Goal: Task Accomplishment & Management: Use online tool/utility

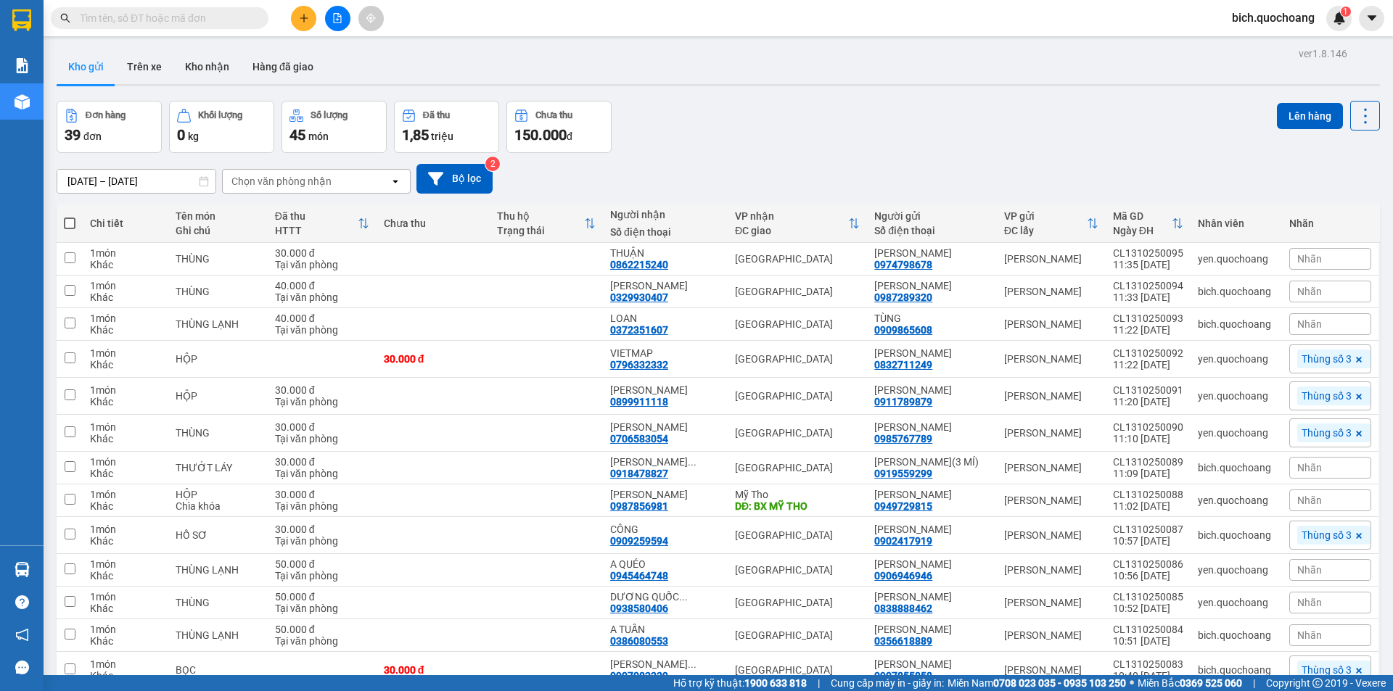
click at [65, 219] on span at bounding box center [70, 224] width 12 height 12
click at [70, 216] on input "checkbox" at bounding box center [70, 216] width 0 height 0
checkbox input "true"
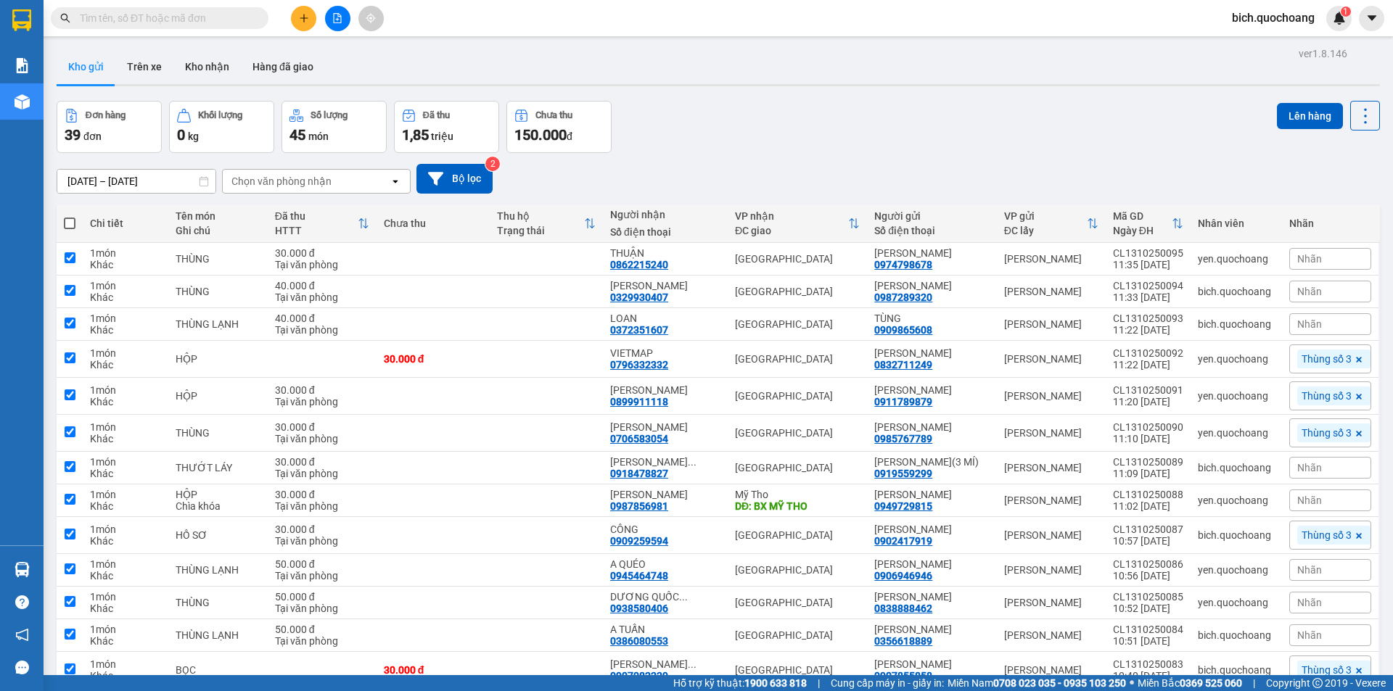
checkbox input "true"
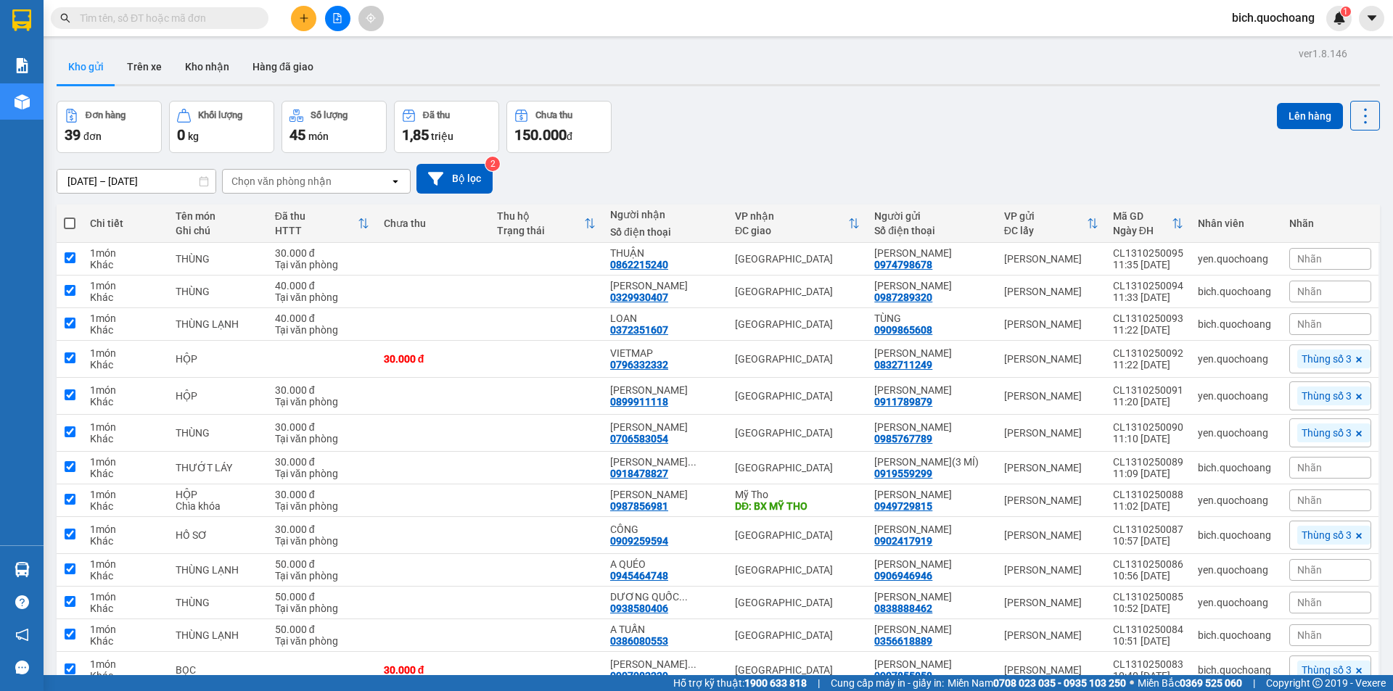
checkbox input "true"
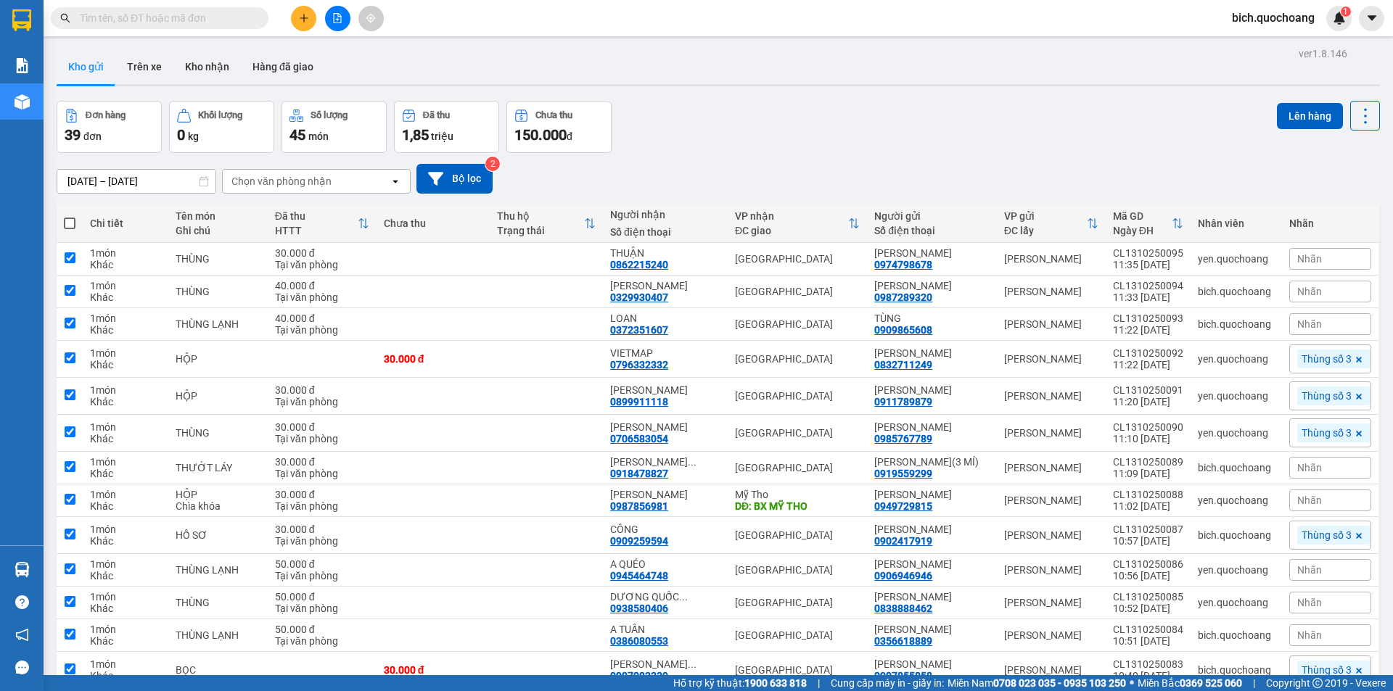
checkbox input "true"
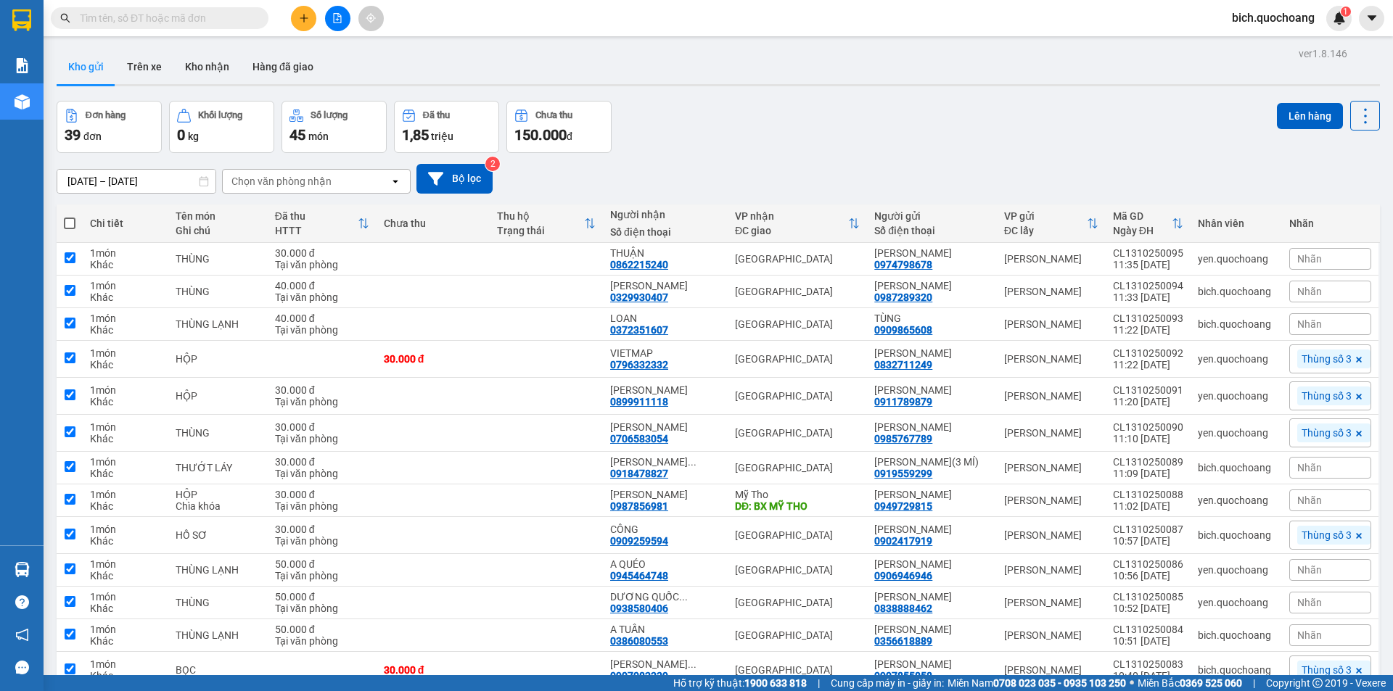
checkbox input "true"
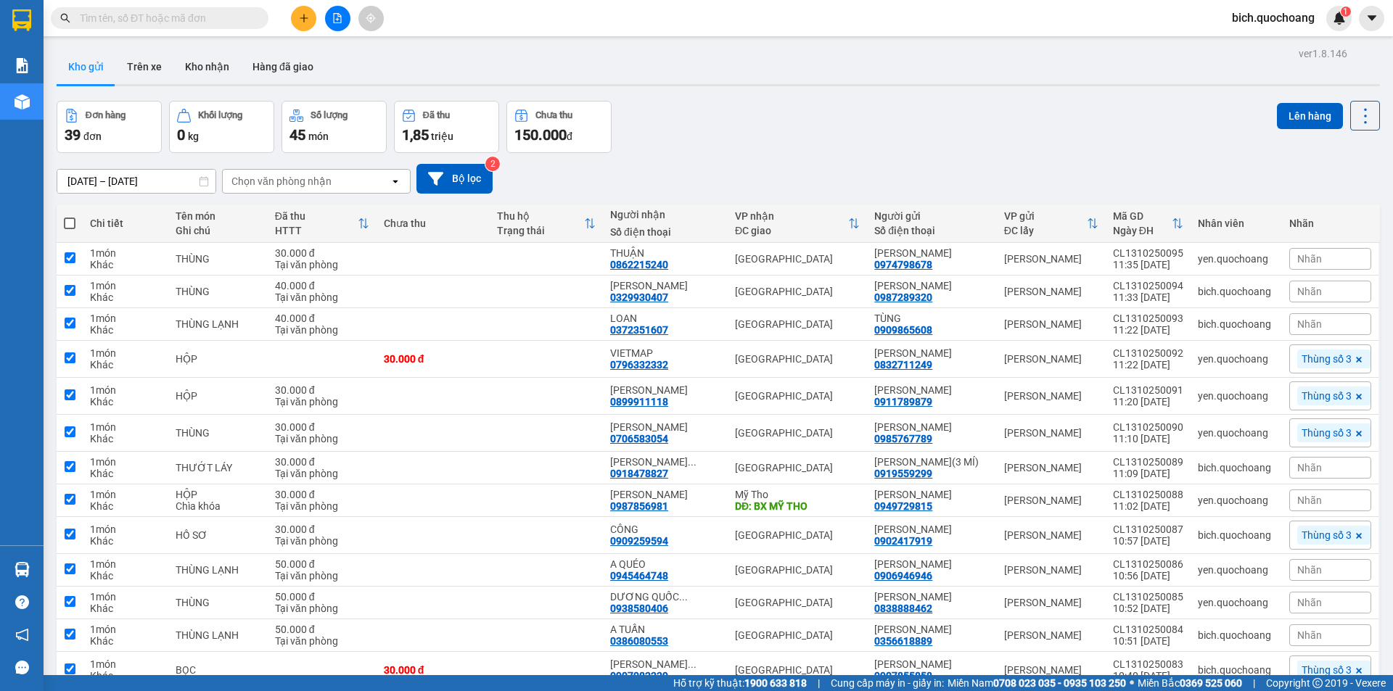
checkbox input "true"
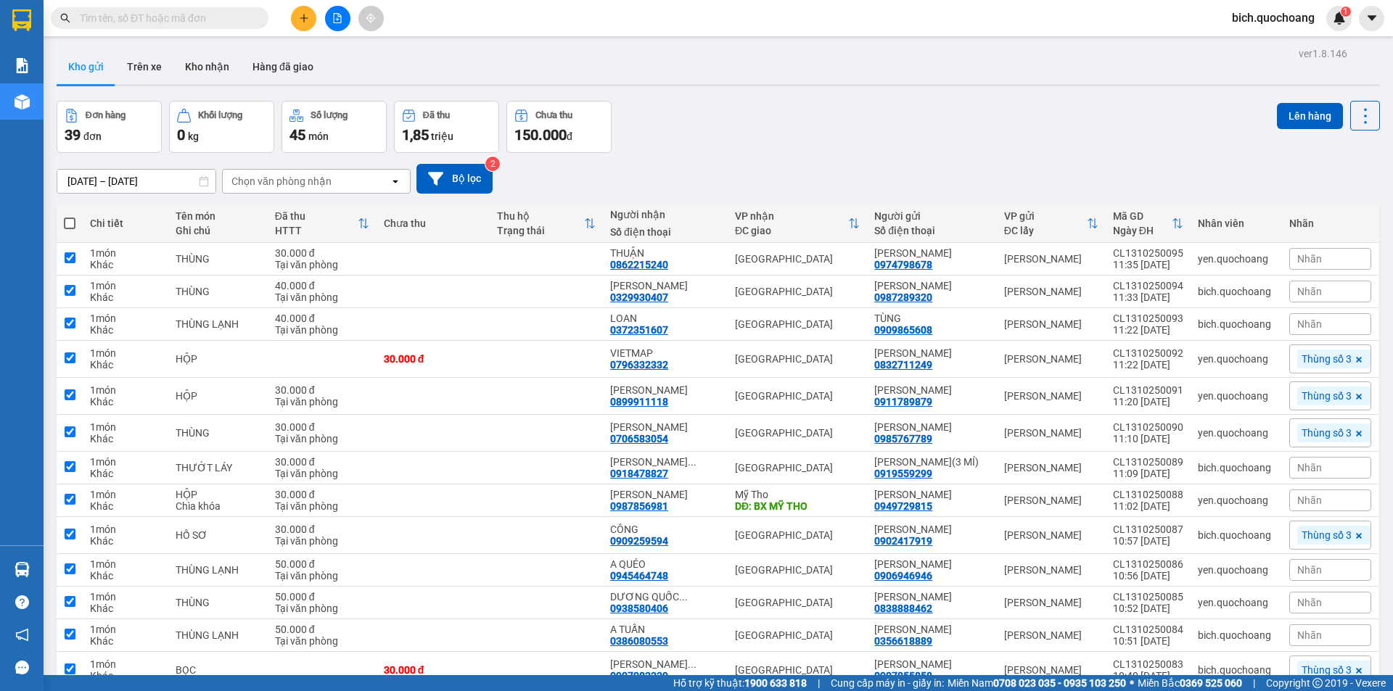
checkbox input "true"
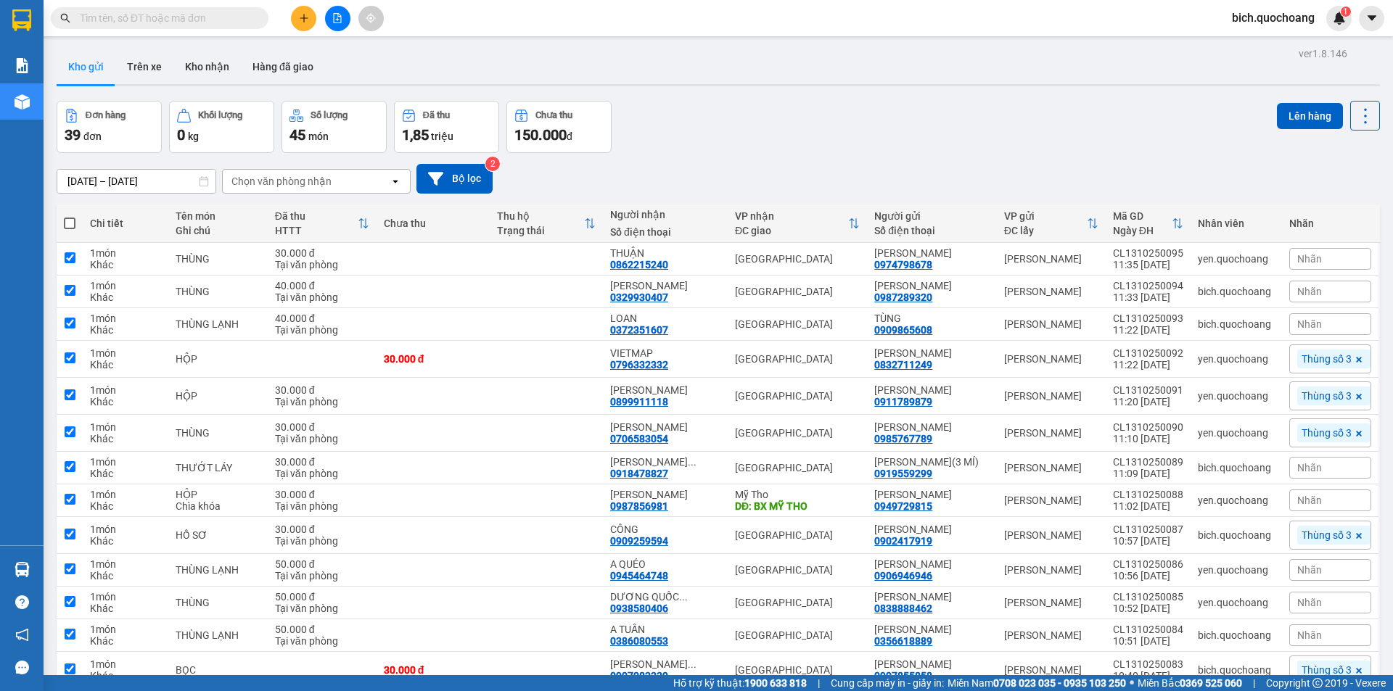
checkbox input "true"
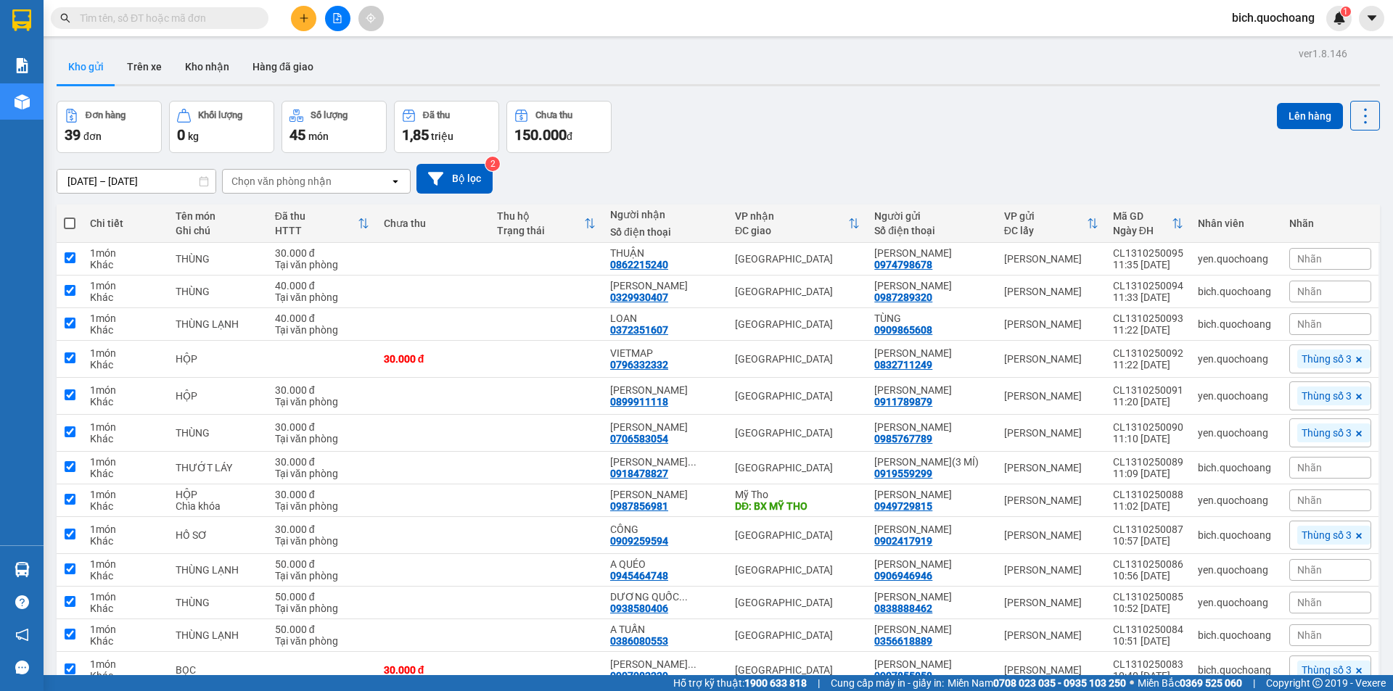
checkbox input "true"
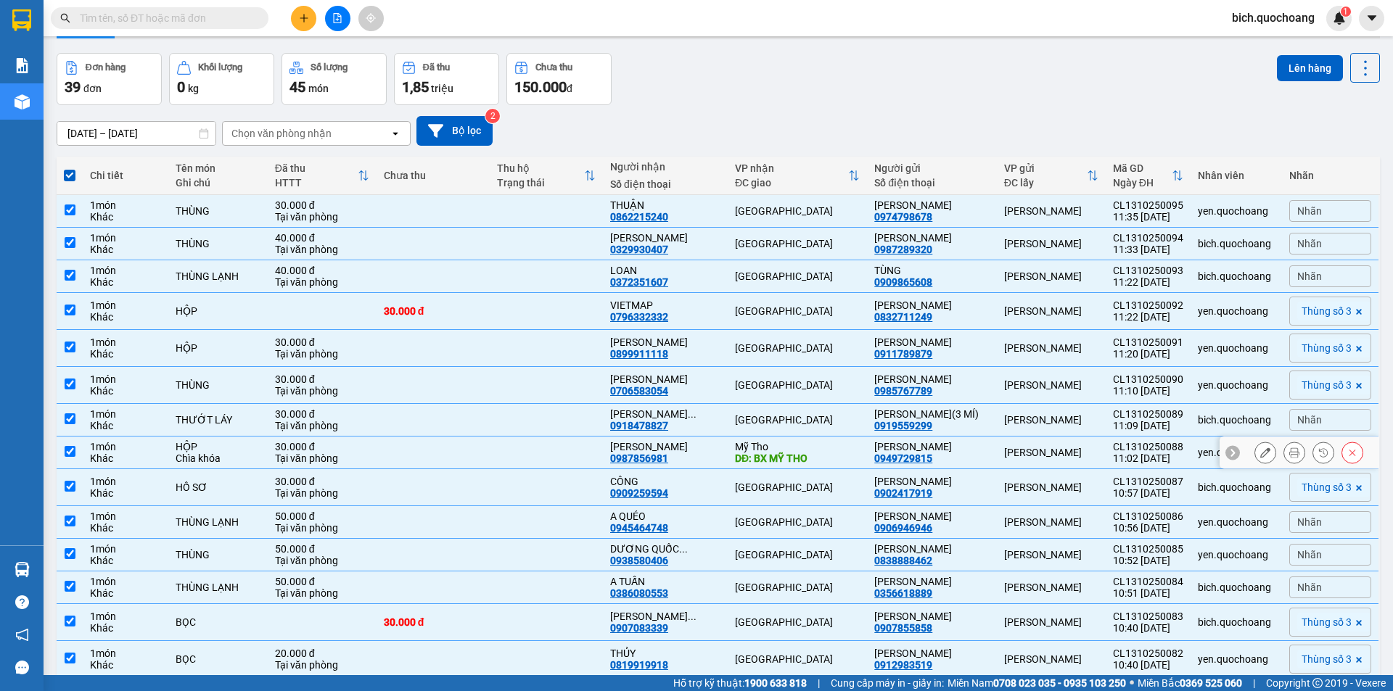
scroll to position [145, 0]
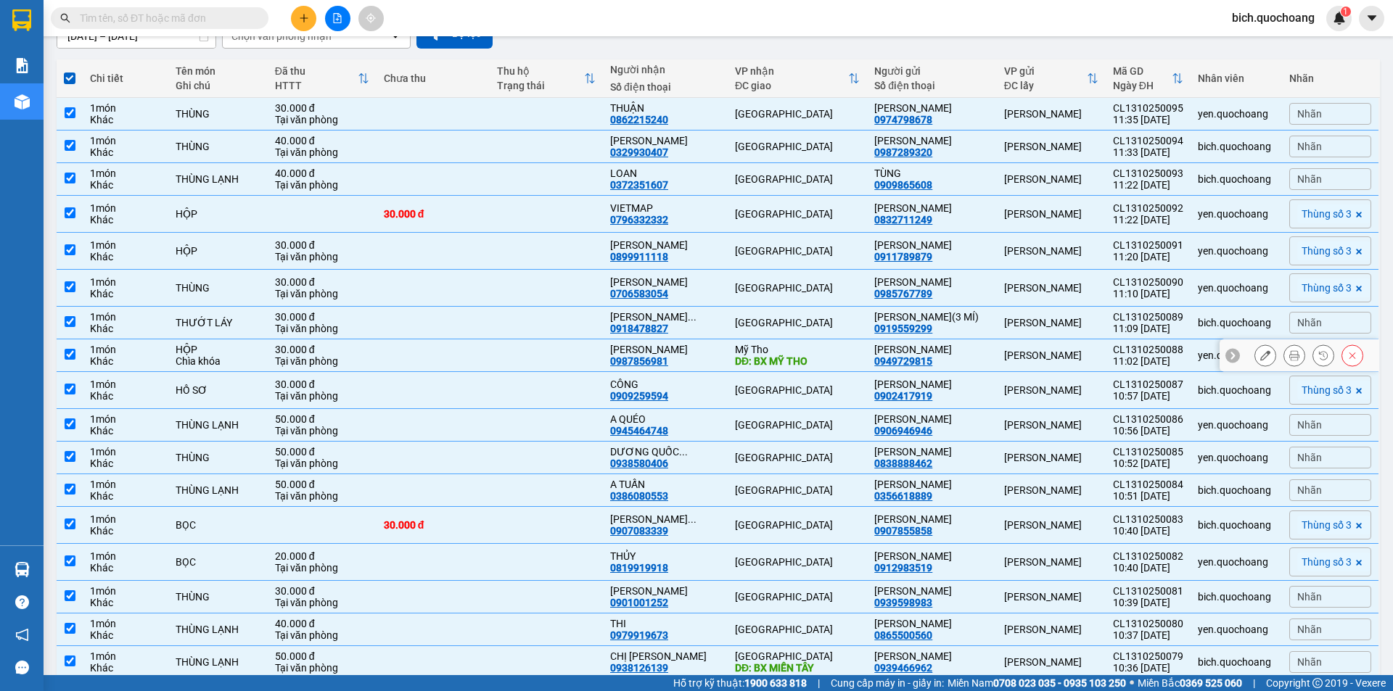
click at [74, 360] on input "checkbox" at bounding box center [70, 354] width 11 height 11
checkbox input "false"
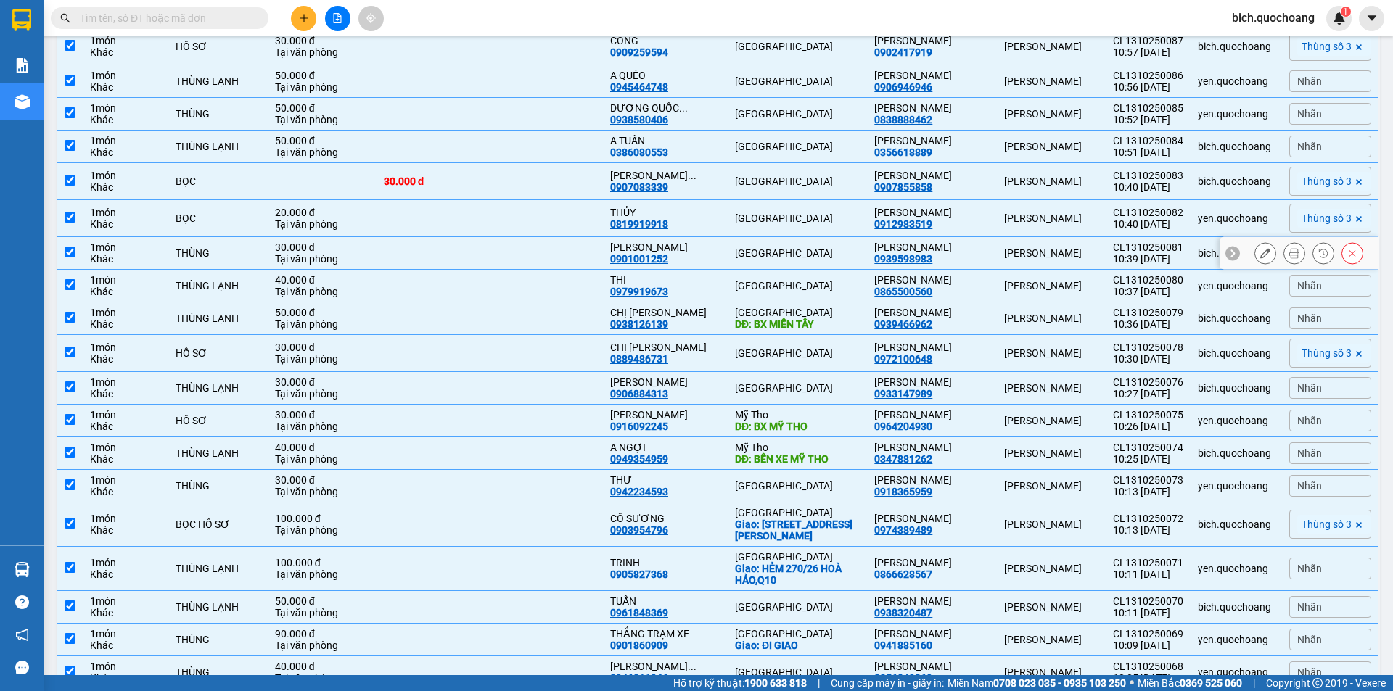
scroll to position [508, 0]
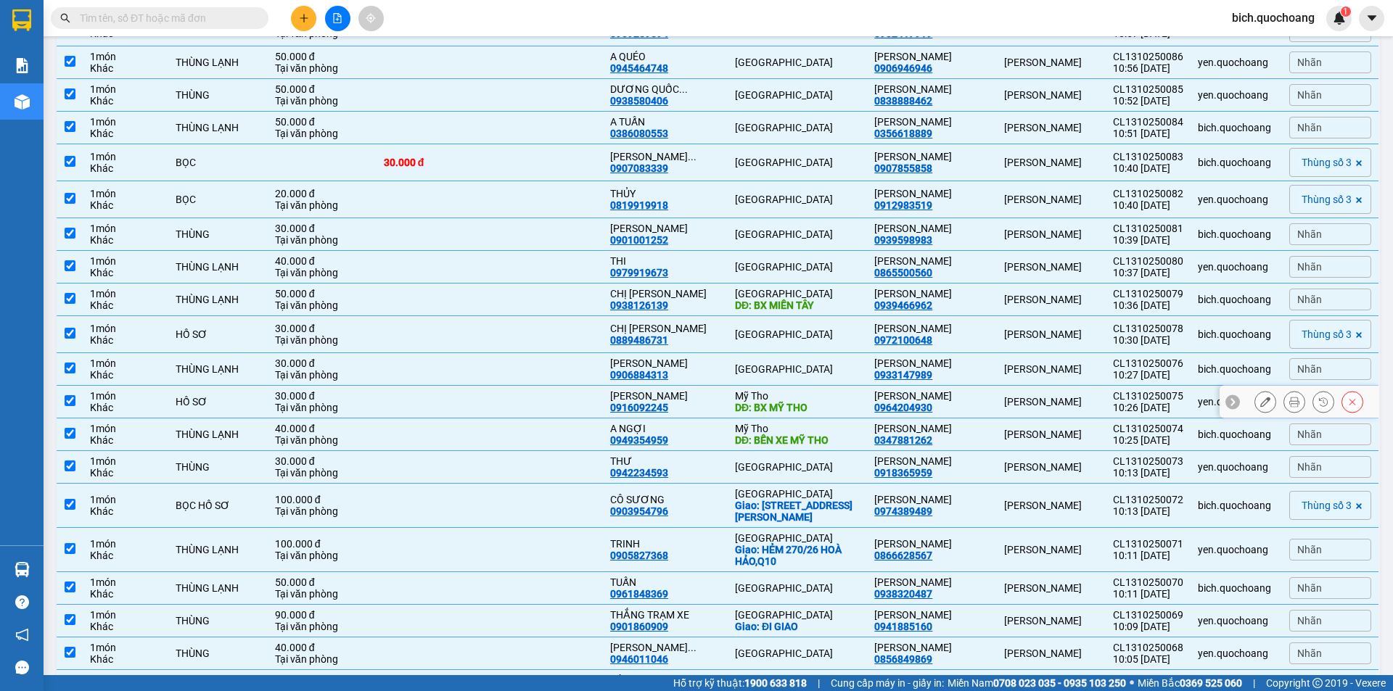
click at [74, 406] on input "checkbox" at bounding box center [70, 400] width 11 height 11
checkbox input "false"
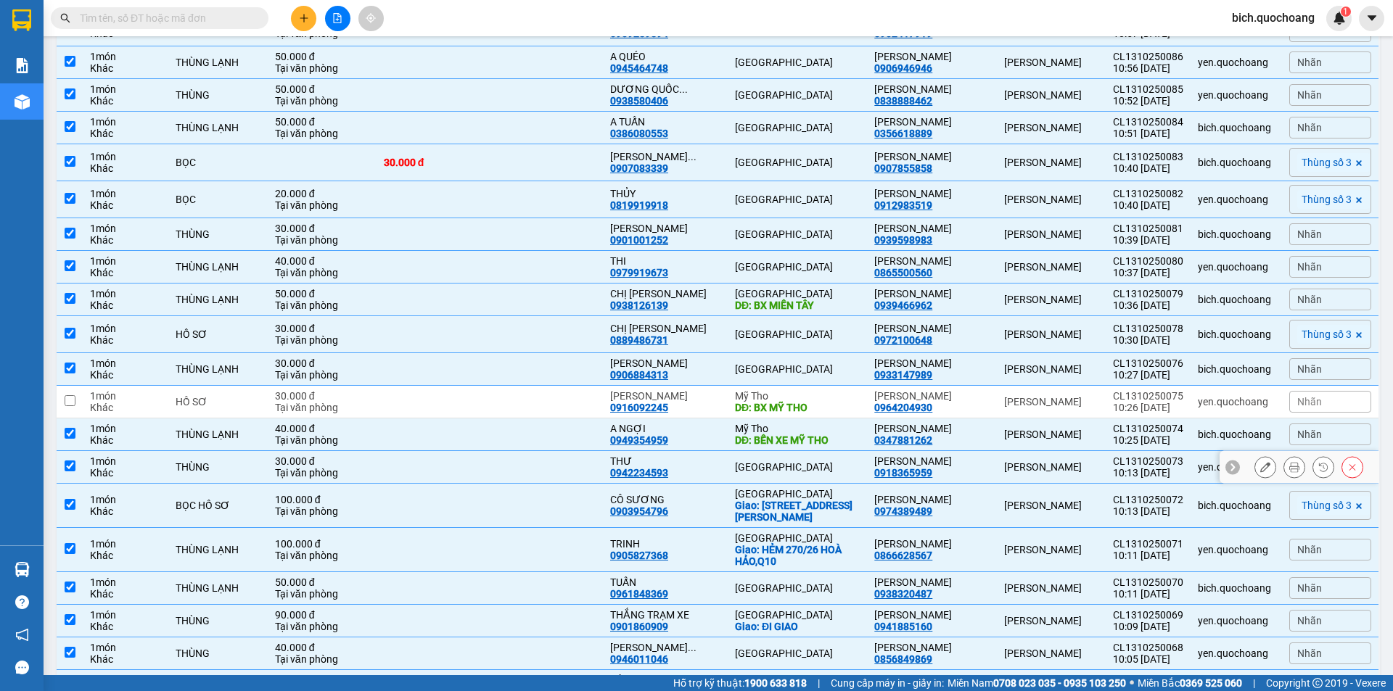
click at [70, 471] on input "checkbox" at bounding box center [70, 466] width 11 height 11
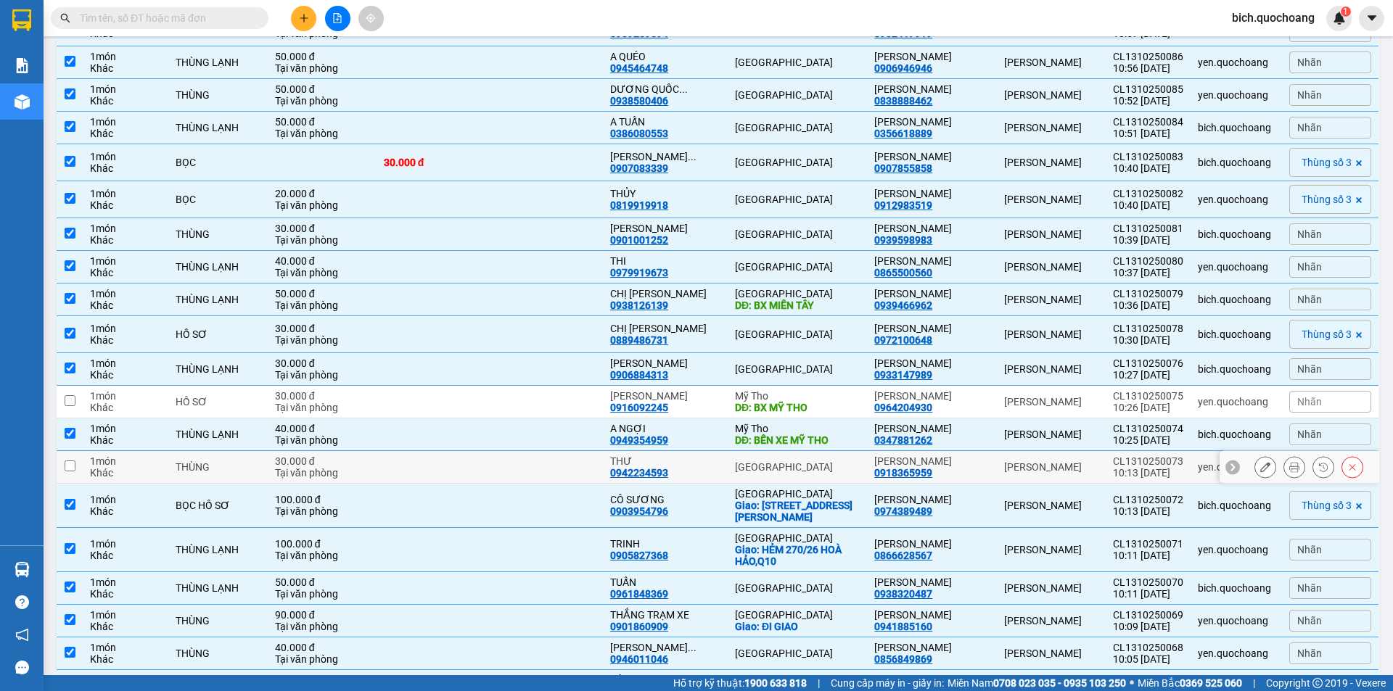
click at [68, 471] on input "checkbox" at bounding box center [70, 466] width 11 height 11
checkbox input "true"
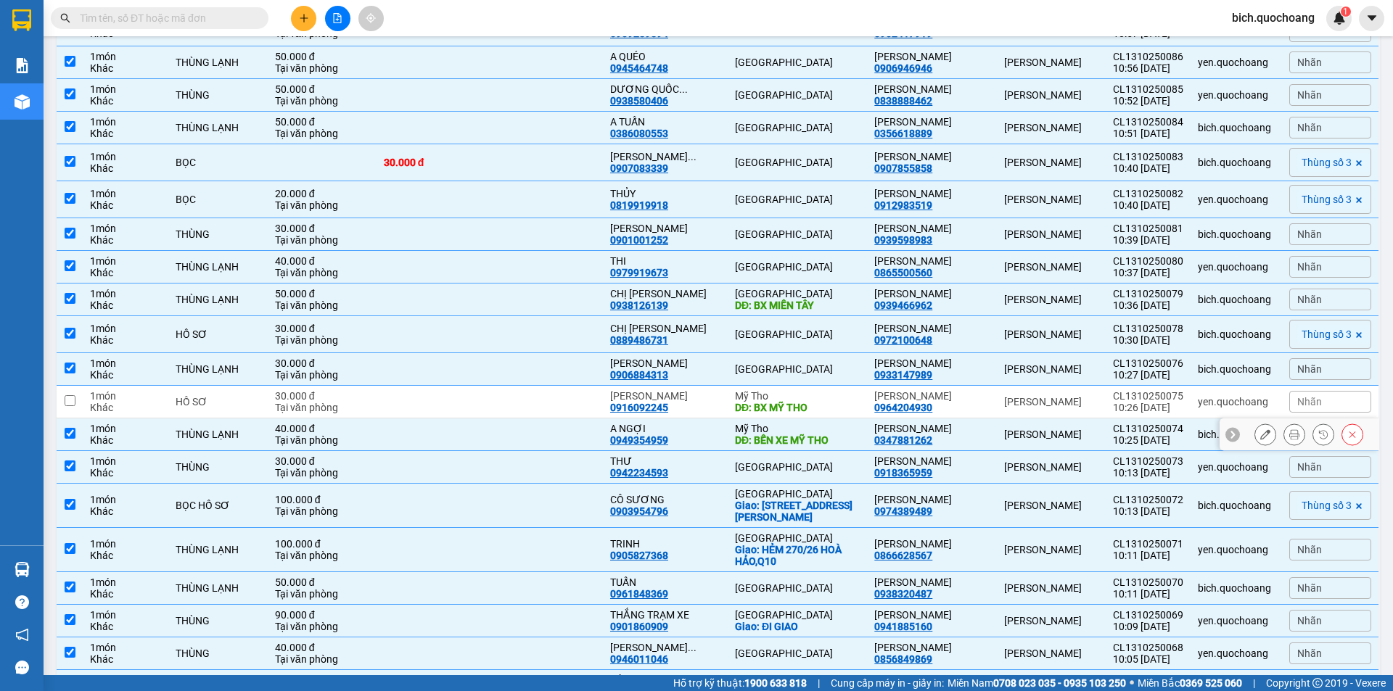
click at [70, 439] on input "checkbox" at bounding box center [70, 433] width 11 height 11
checkbox input "false"
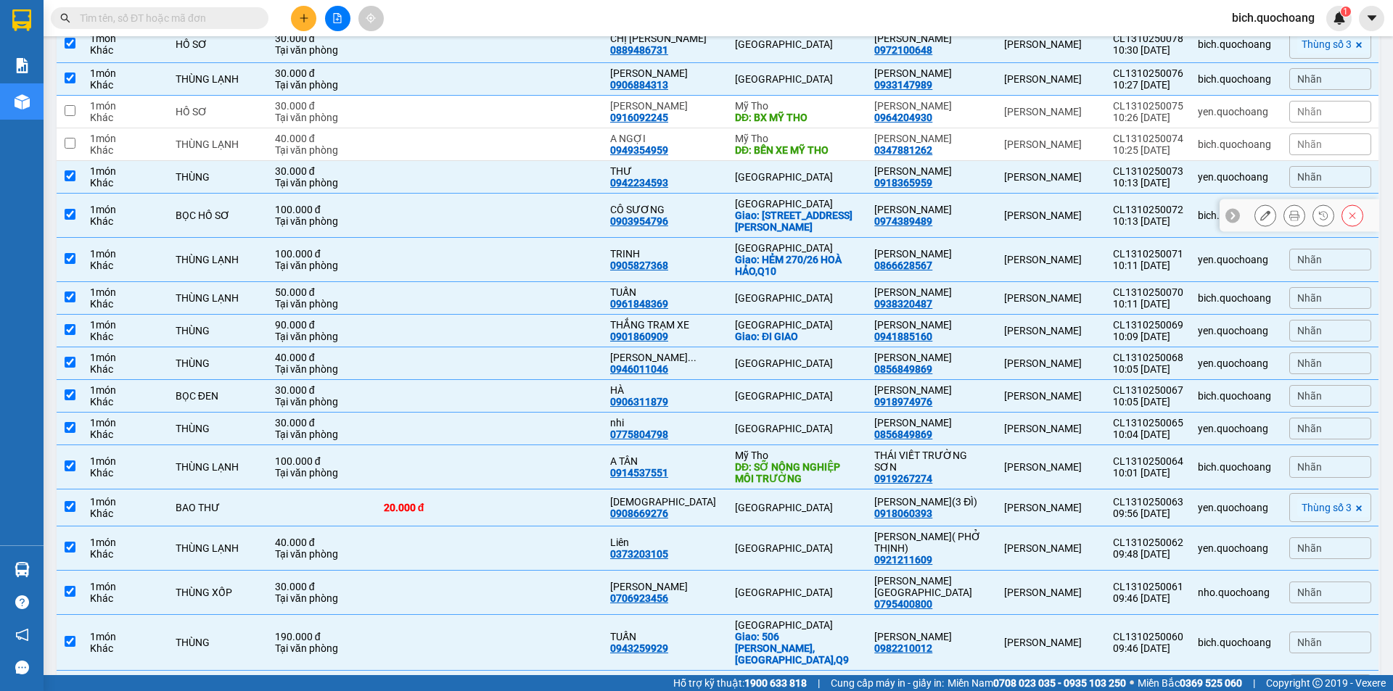
scroll to position [870, 0]
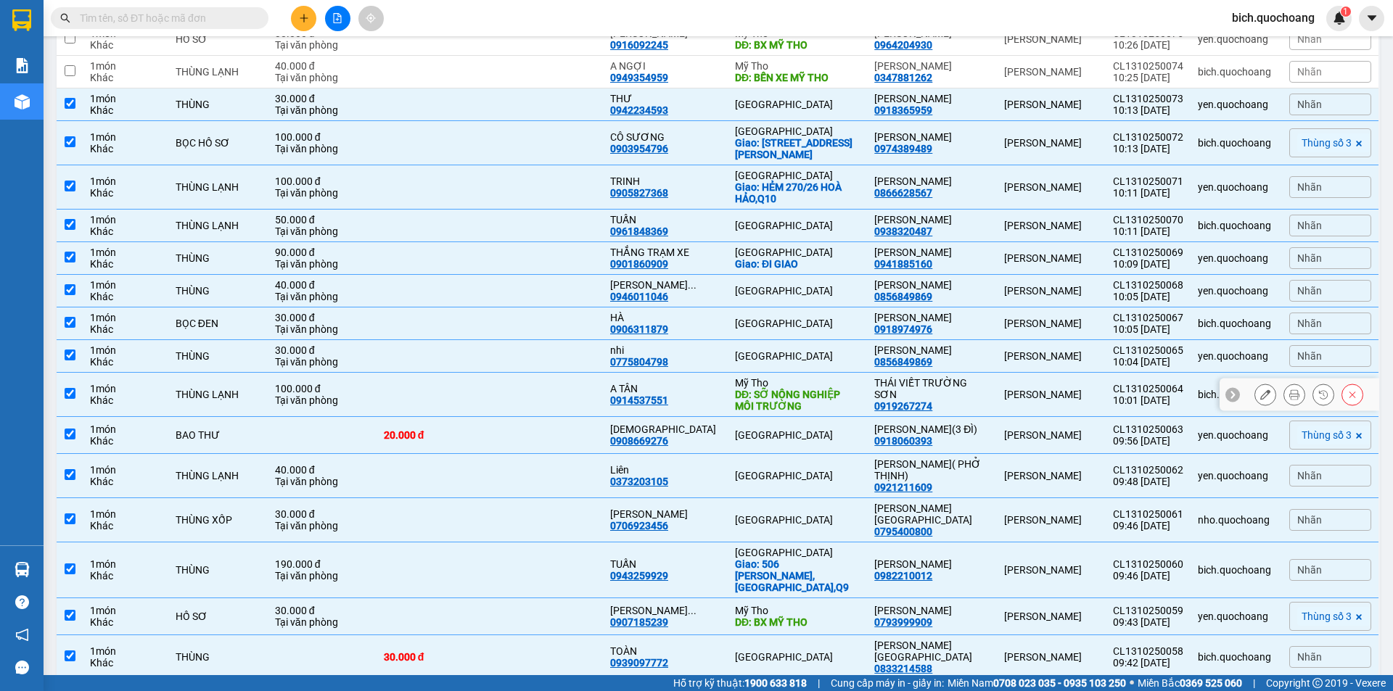
click at [68, 399] on input "checkbox" at bounding box center [70, 393] width 11 height 11
checkbox input "false"
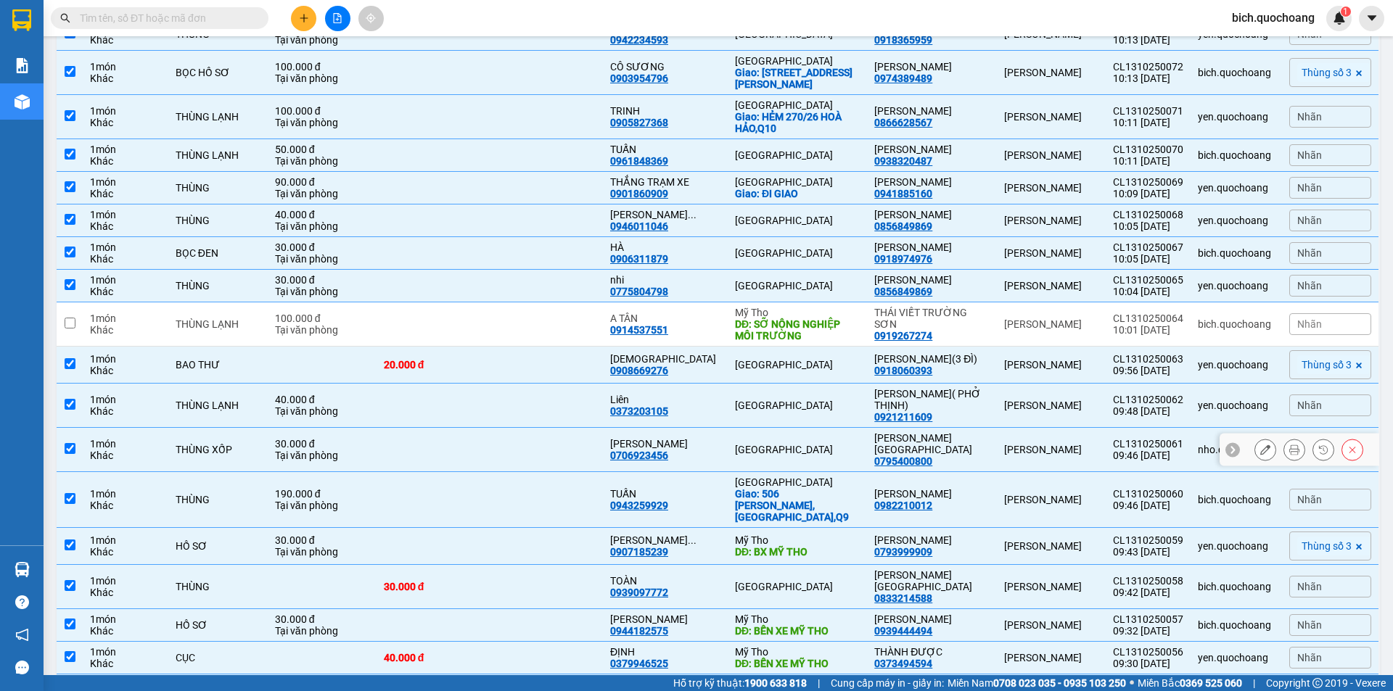
scroll to position [1088, 0]
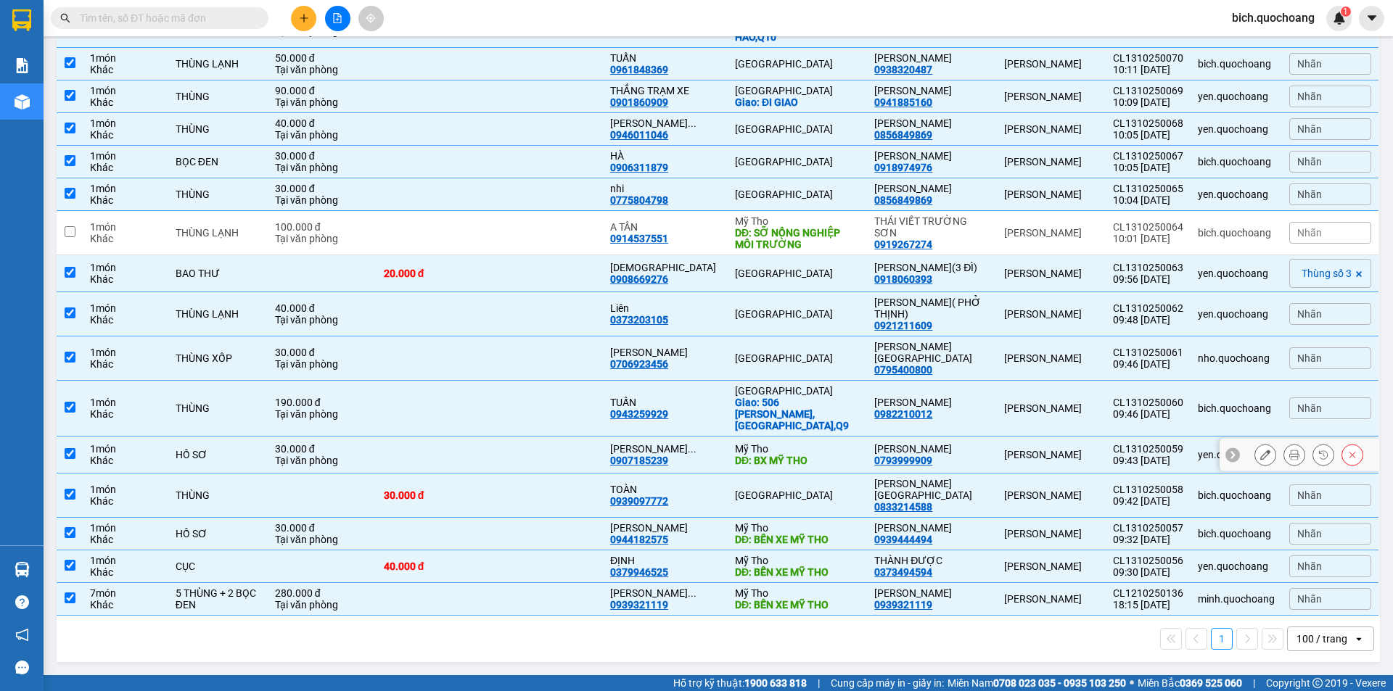
click at [67, 459] on input "checkbox" at bounding box center [70, 453] width 11 height 11
checkbox input "false"
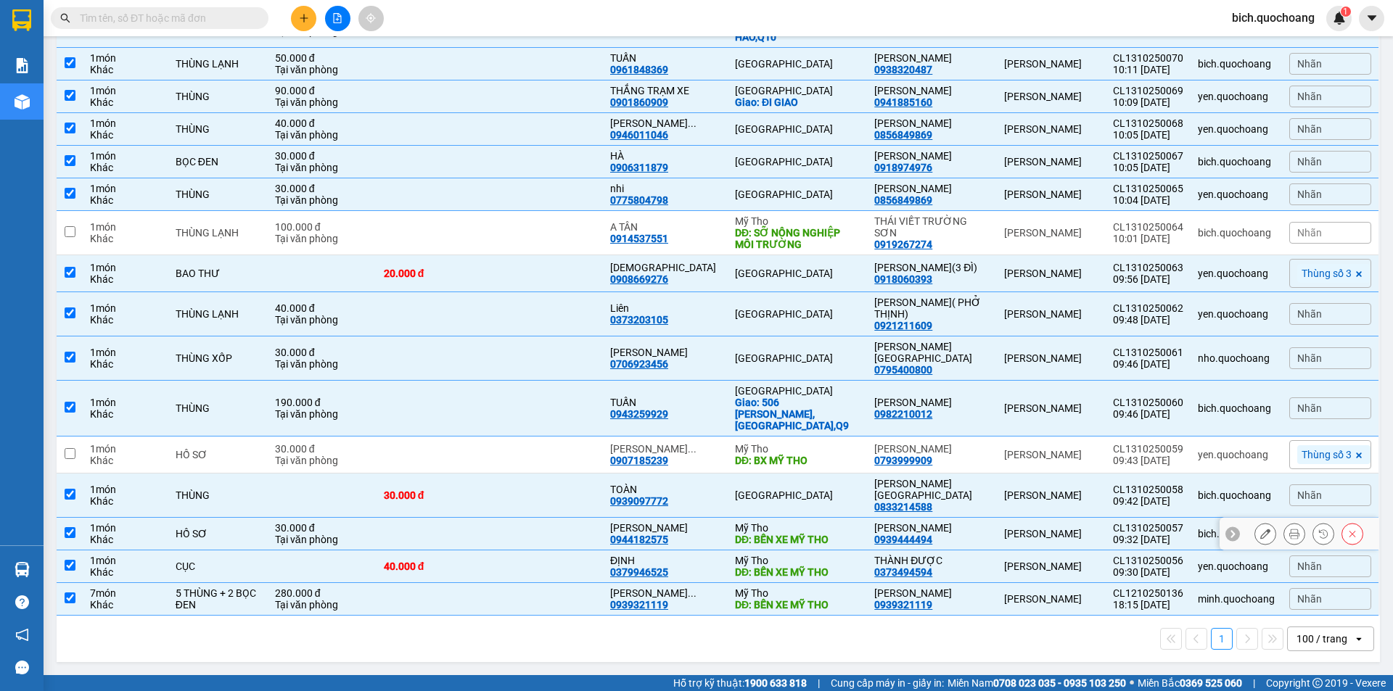
click at [73, 530] on input "checkbox" at bounding box center [70, 532] width 11 height 11
checkbox input "false"
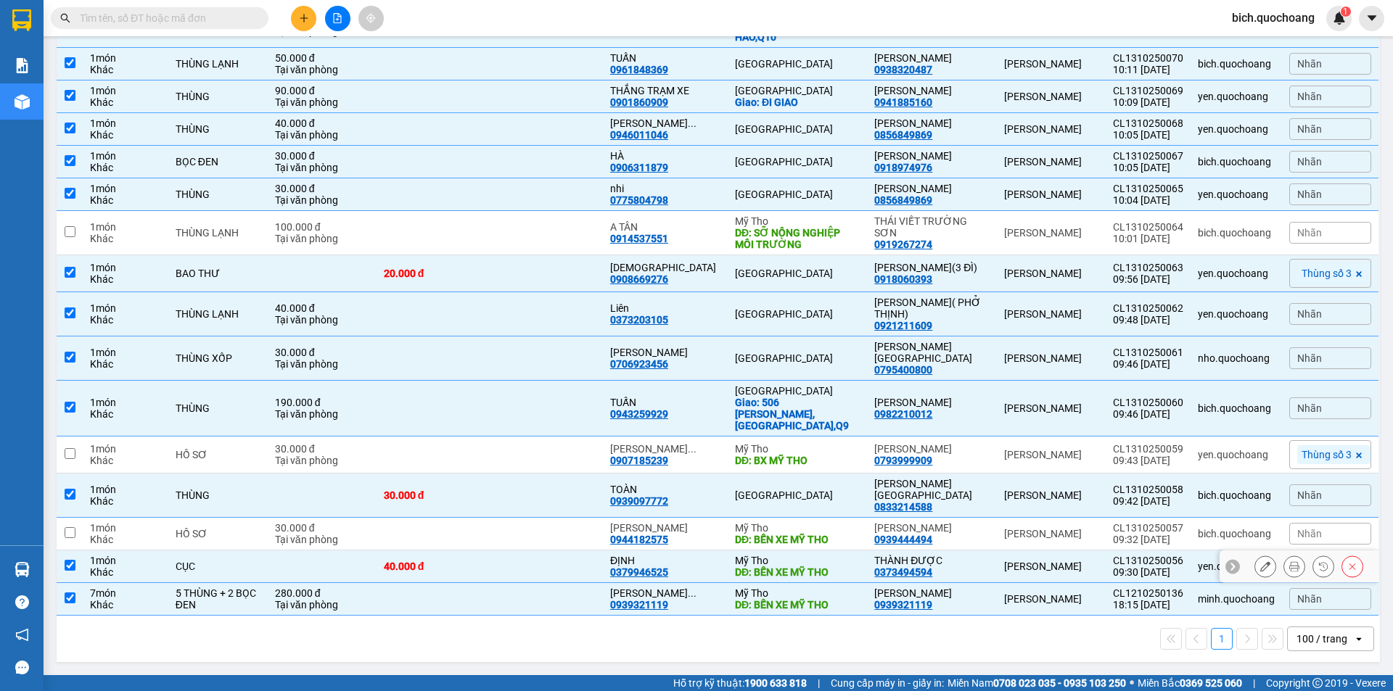
click at [70, 561] on input "checkbox" at bounding box center [70, 565] width 11 height 11
checkbox input "false"
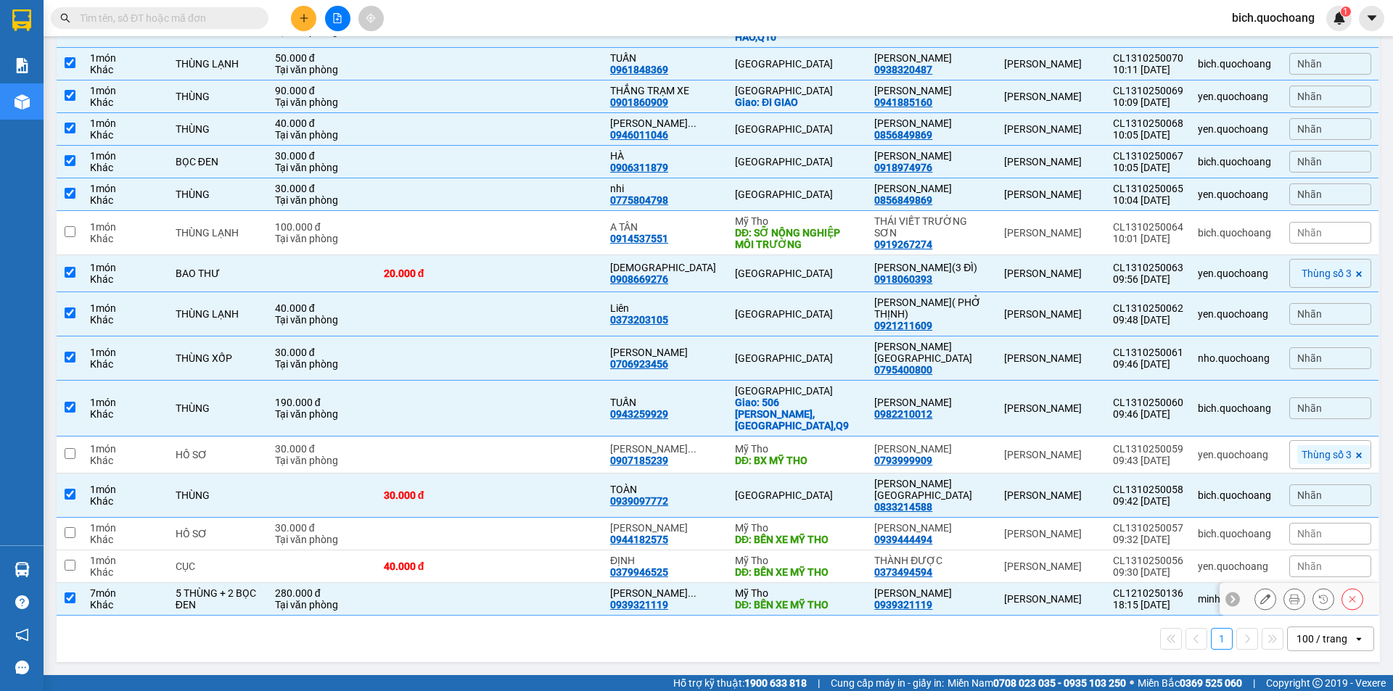
click at [72, 600] on input "checkbox" at bounding box center [70, 598] width 11 height 11
checkbox input "false"
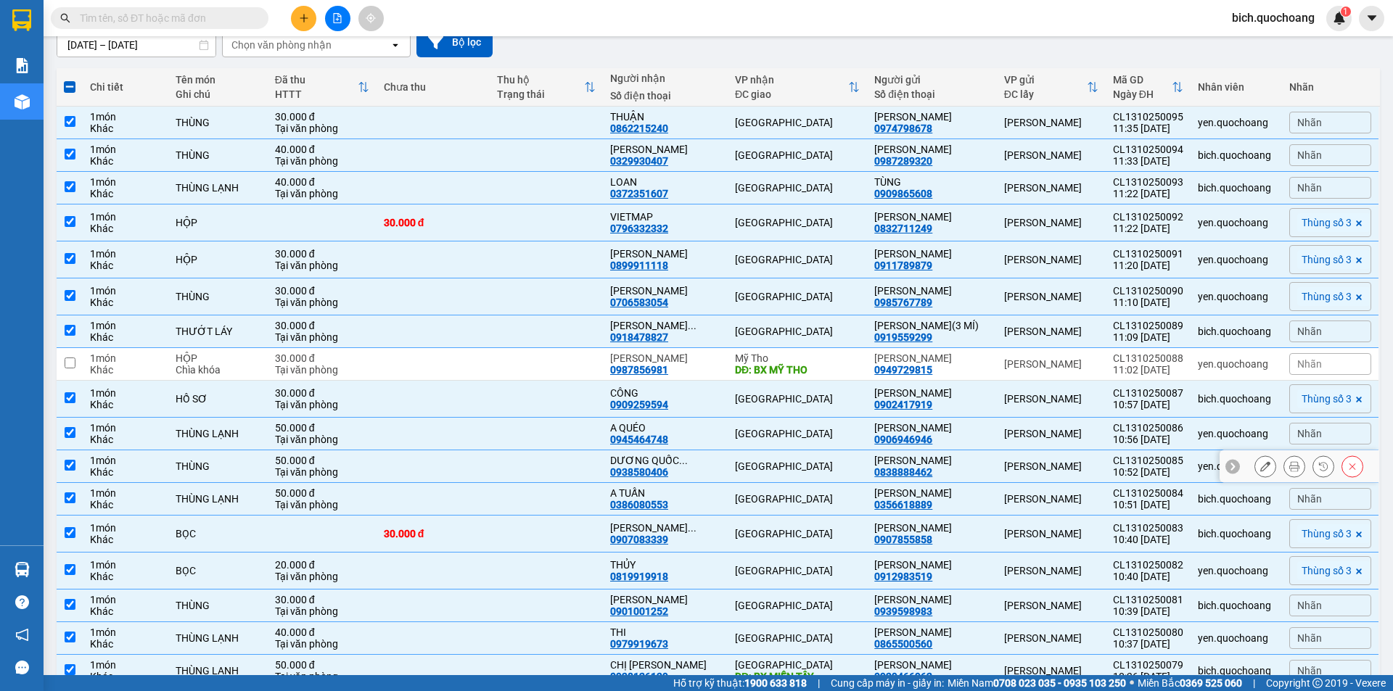
scroll to position [0, 0]
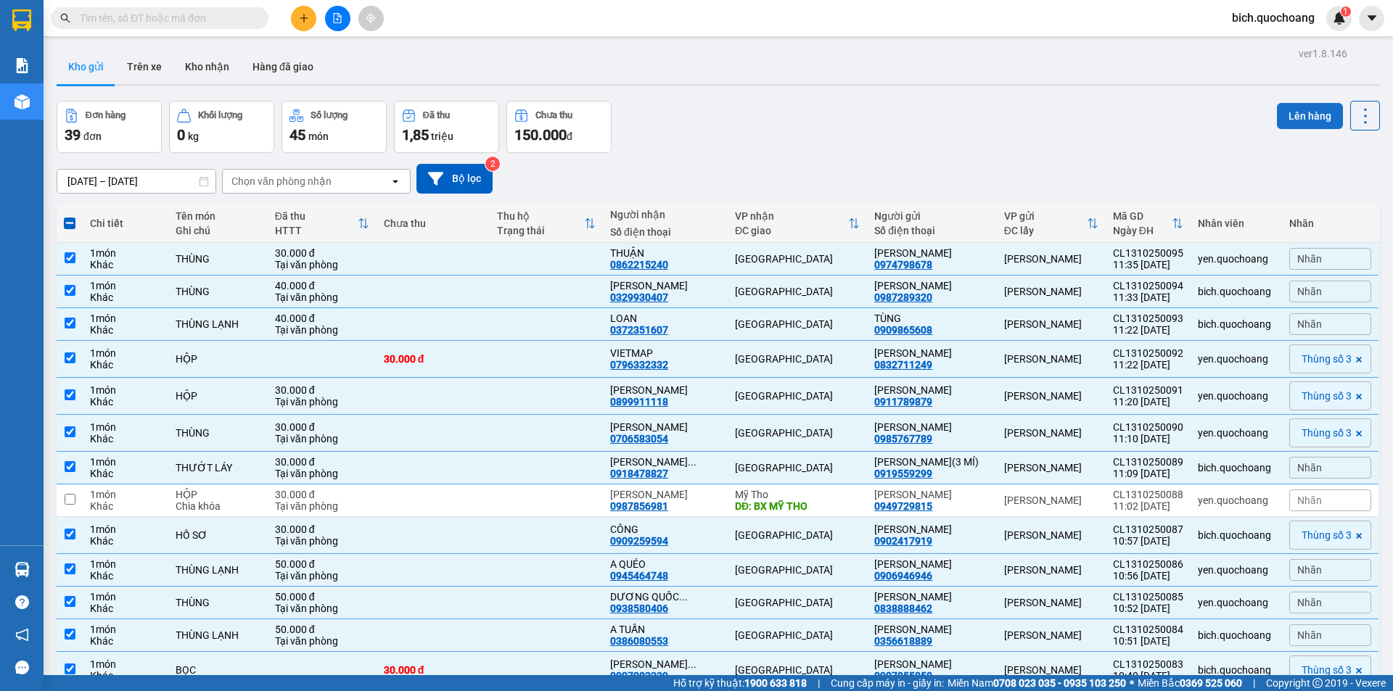
click at [1293, 107] on button "Lên hàng" at bounding box center [1310, 116] width 66 height 26
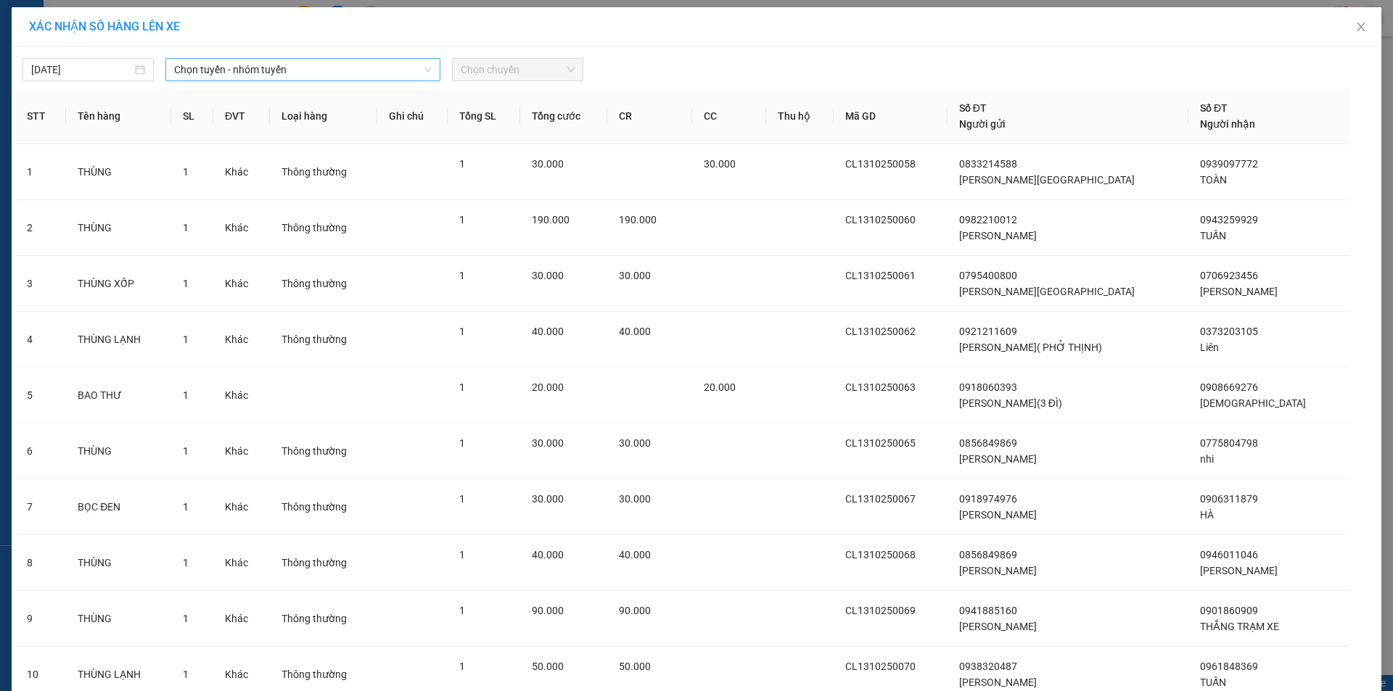
click at [294, 71] on span "Chọn tuyến - nhóm tuyến" at bounding box center [302, 70] width 257 height 22
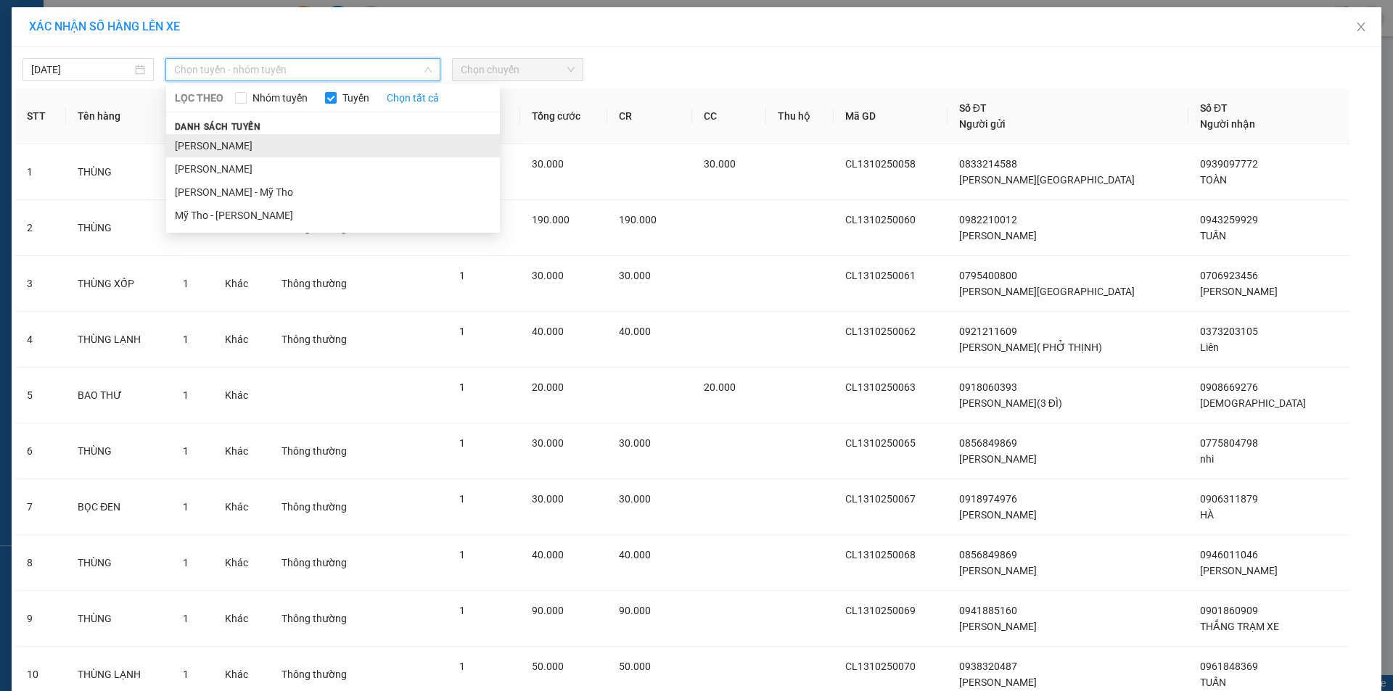
click at [230, 143] on li "Cao Lãnh - Hồ Chí Minh" at bounding box center [333, 145] width 334 height 23
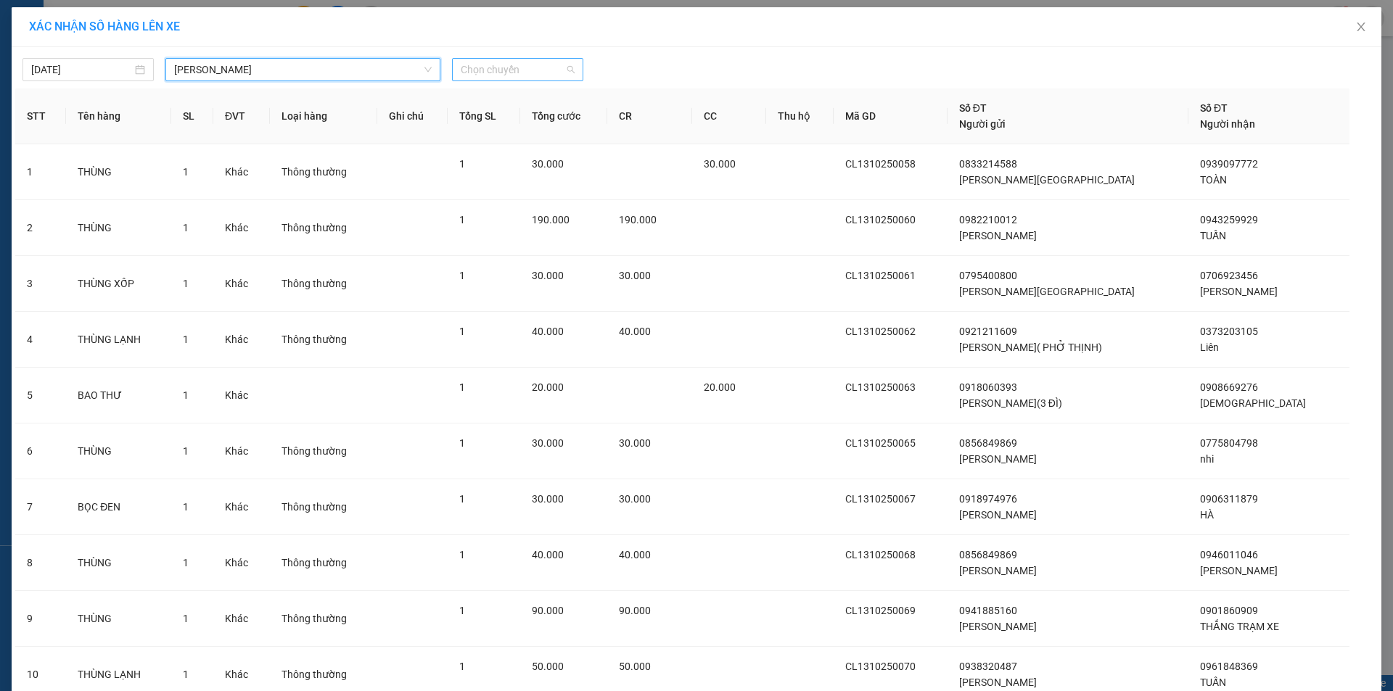
click at [479, 72] on span "Chọn chuyến" at bounding box center [518, 70] width 114 height 22
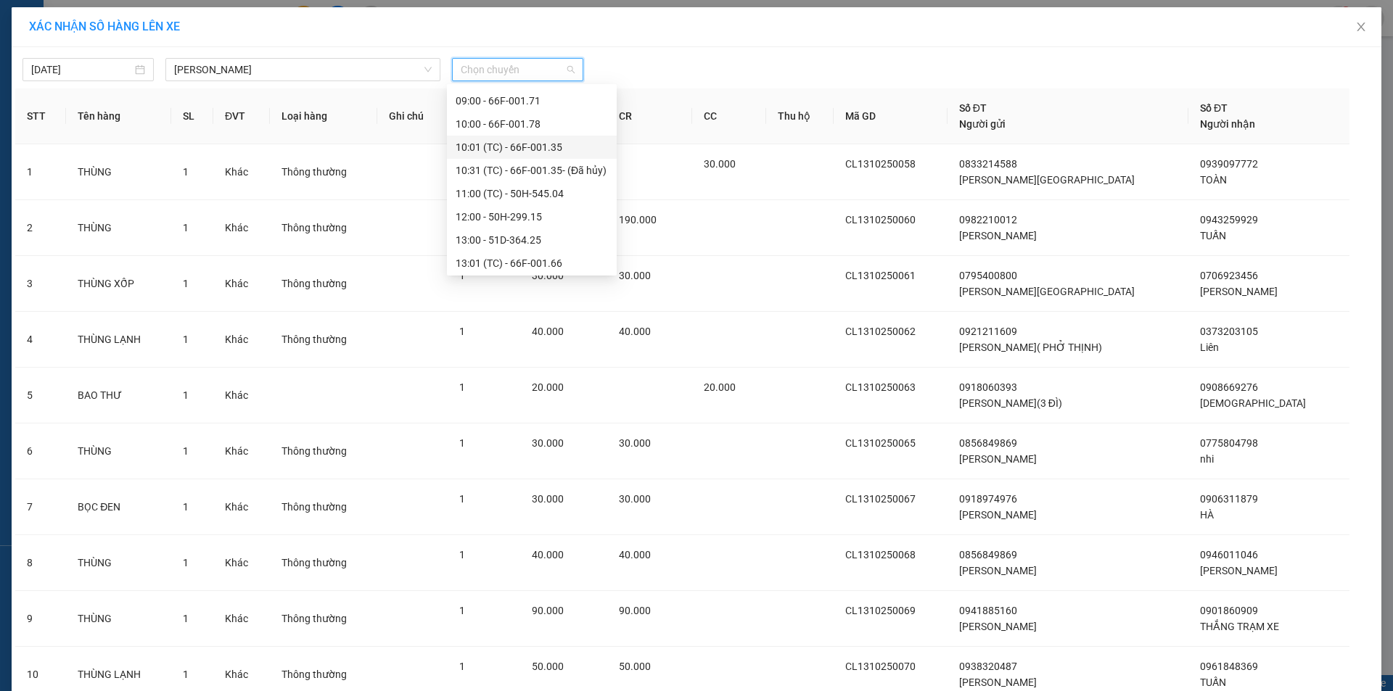
scroll to position [508, 0]
click at [511, 195] on div "12:00 - 50H-299.15" at bounding box center [531, 194] width 152 height 16
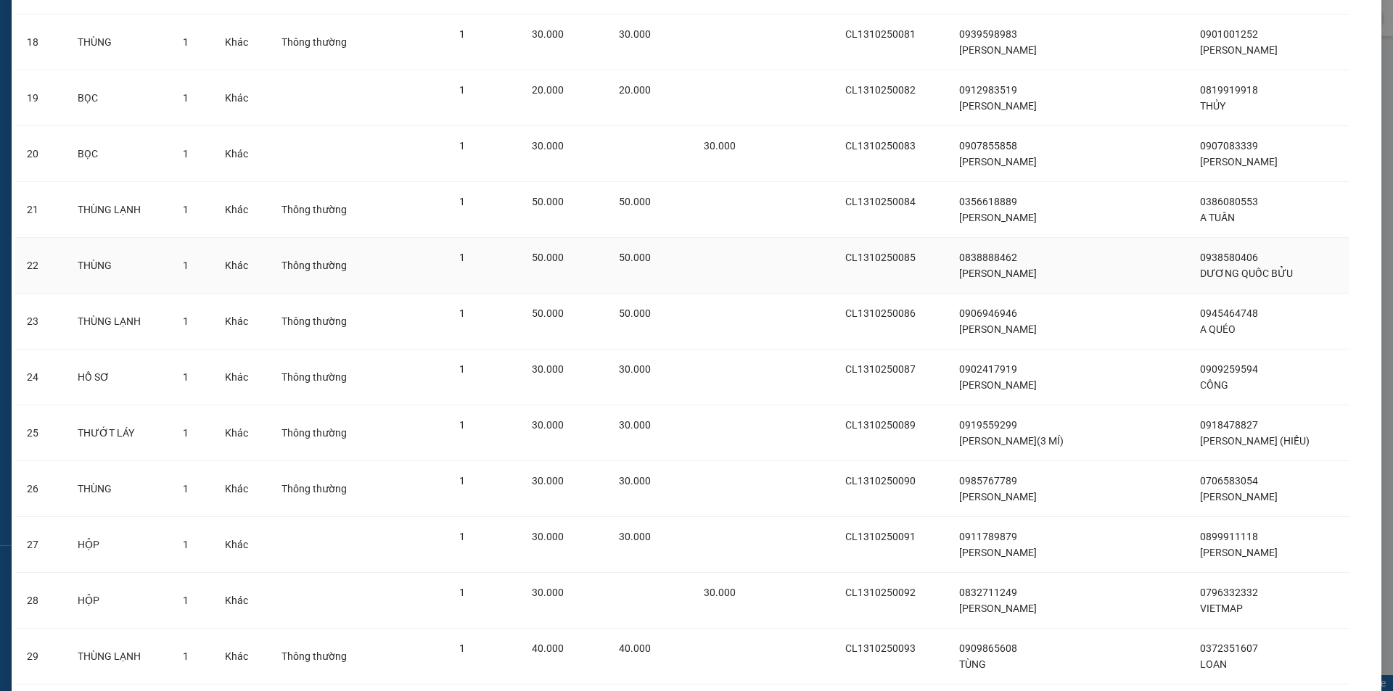
scroll to position [1299, 0]
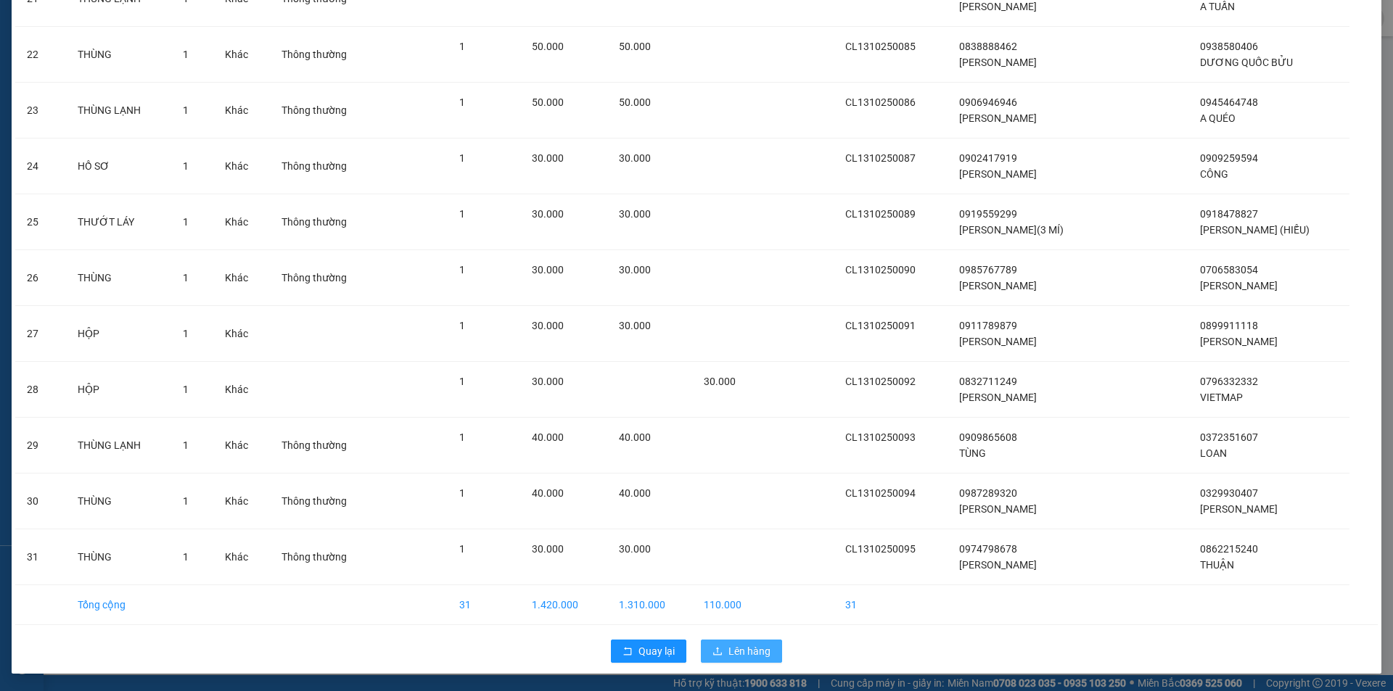
click at [750, 654] on span "Lên hàng" at bounding box center [749, 651] width 42 height 16
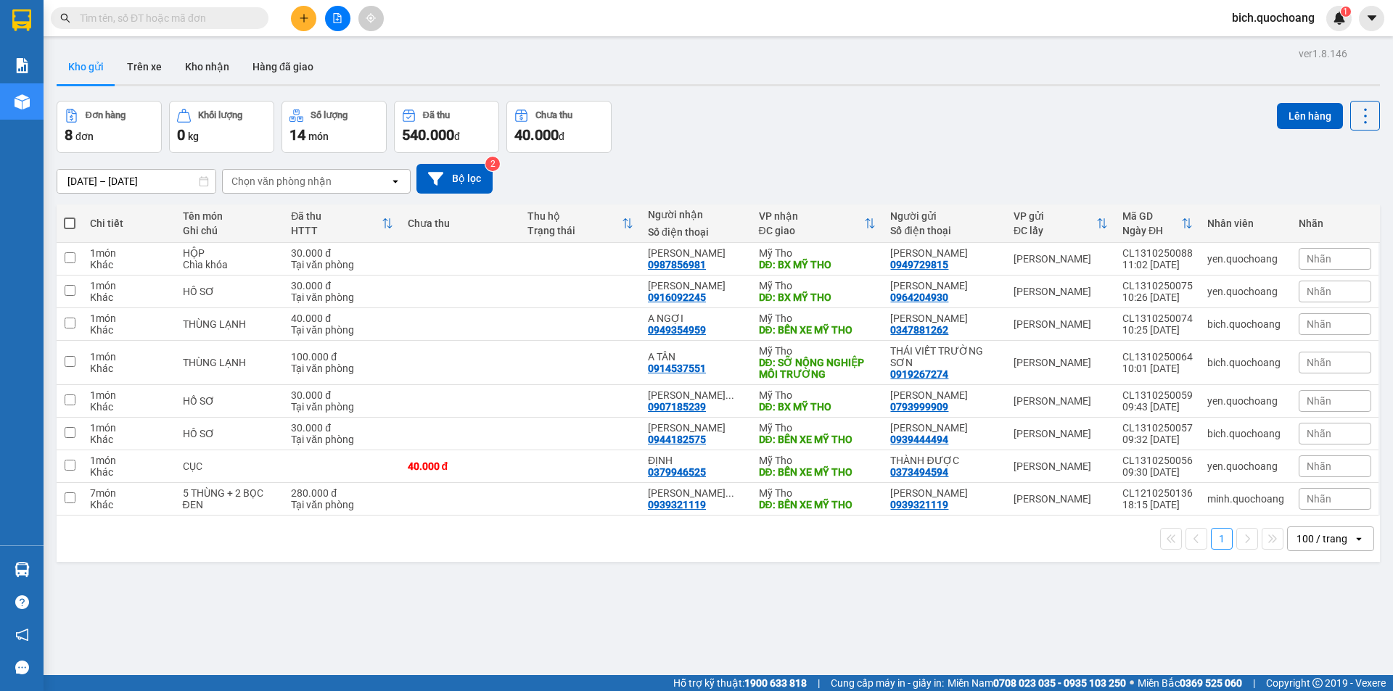
click at [67, 226] on span at bounding box center [70, 224] width 12 height 12
click at [70, 216] on input "checkbox" at bounding box center [70, 216] width 0 height 0
checkbox input "true"
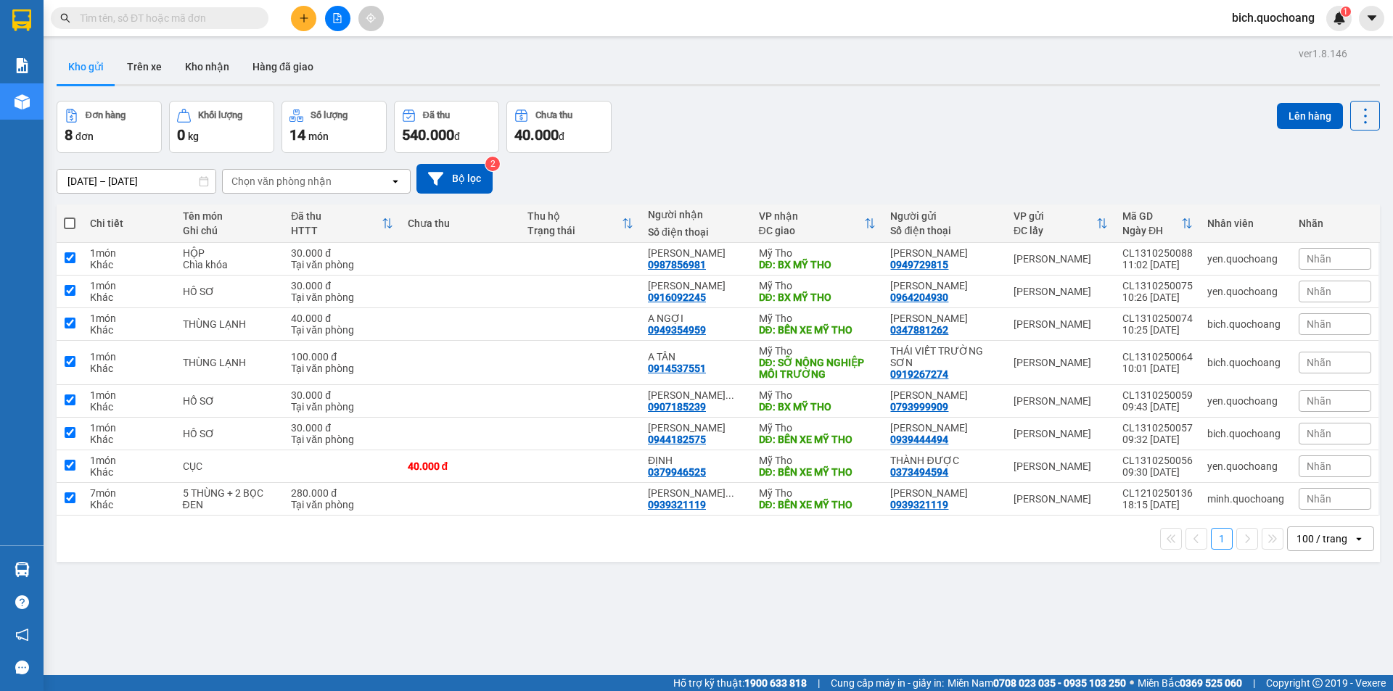
checkbox input "true"
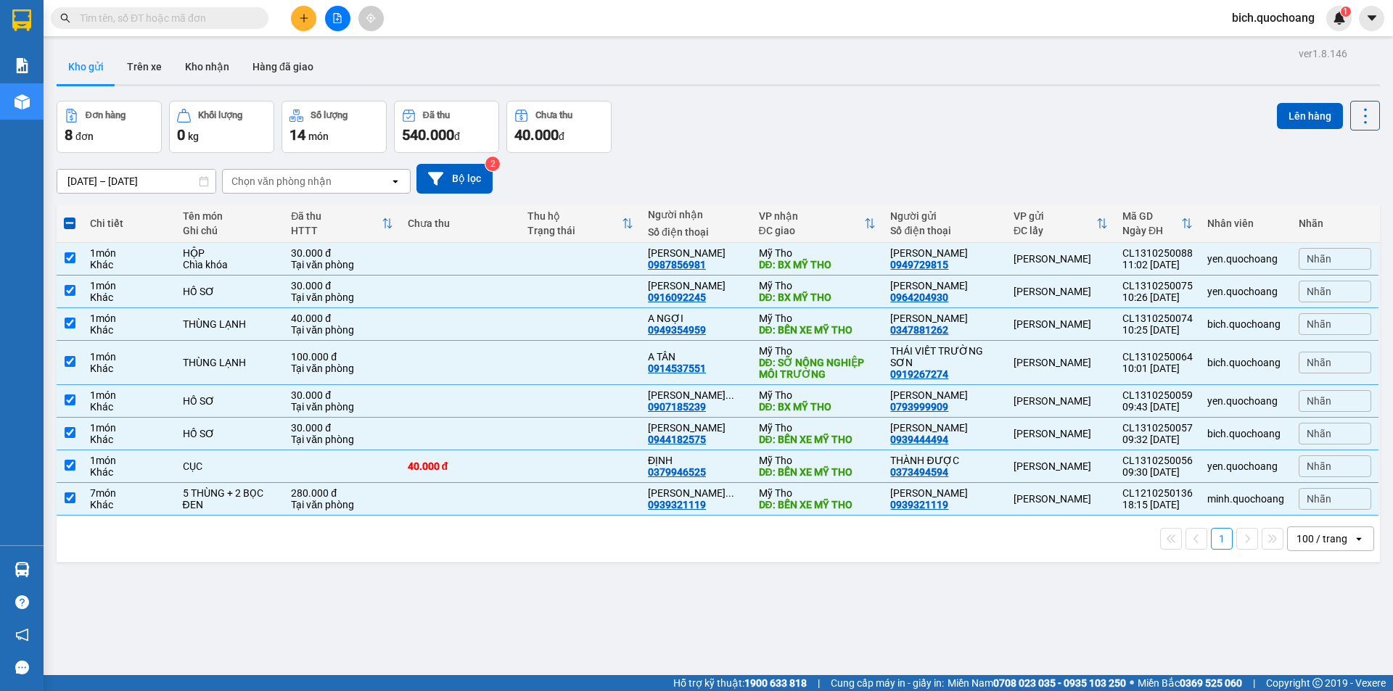
click at [1315, 101] on div "Lên hàng" at bounding box center [1328, 116] width 103 height 30
click at [1313, 120] on button "Lên hàng" at bounding box center [1310, 116] width 66 height 26
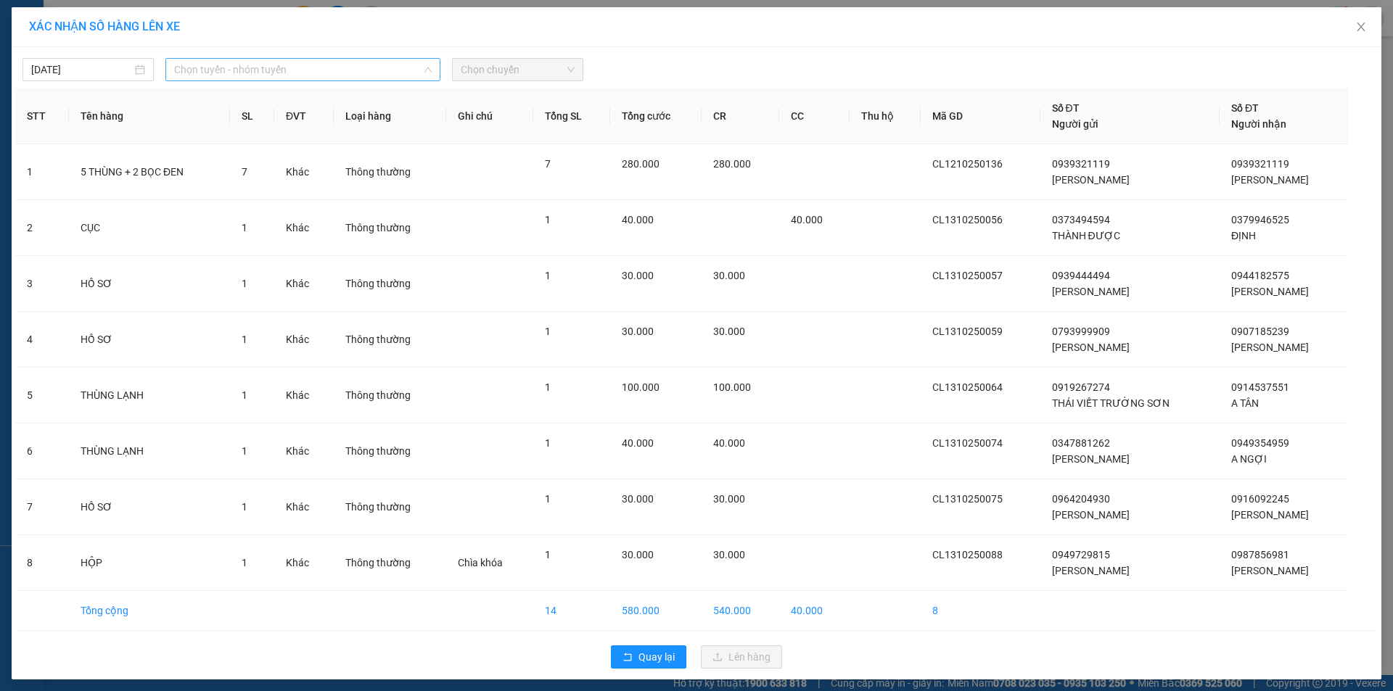
click at [239, 75] on span "Chọn tuyến - nhóm tuyến" at bounding box center [302, 70] width 257 height 22
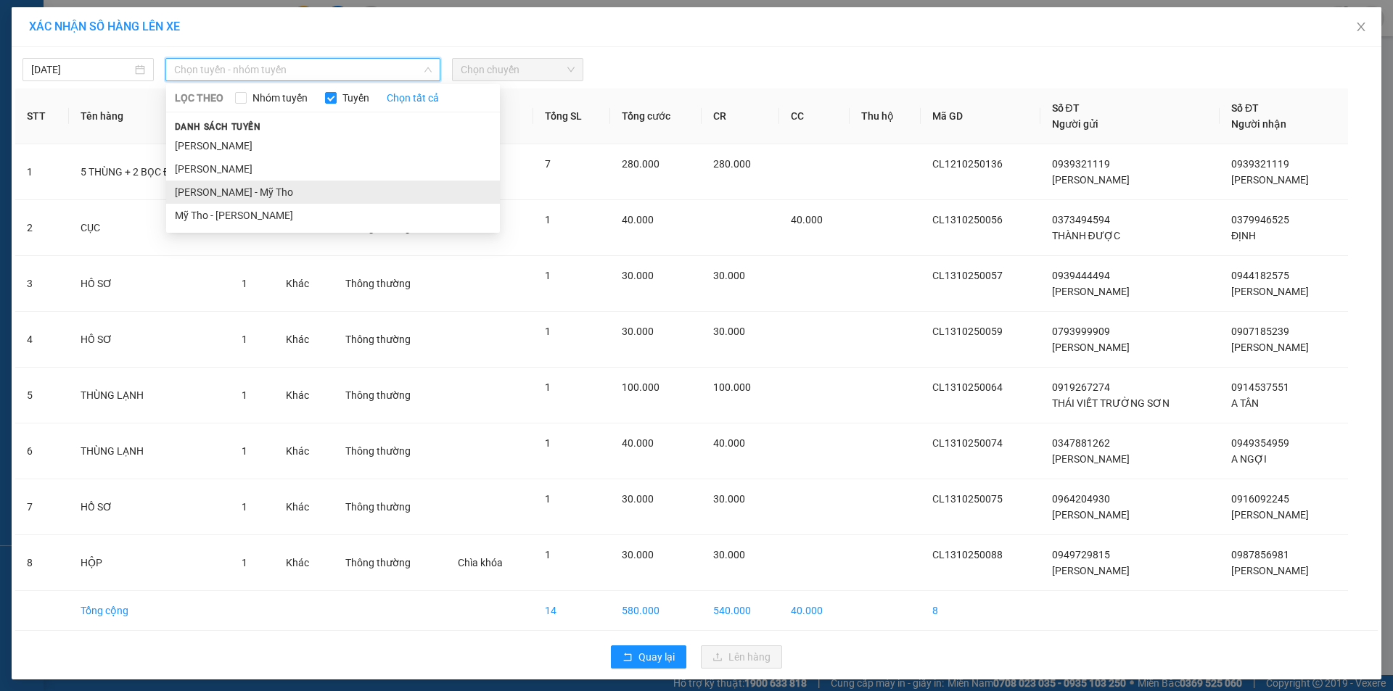
click at [225, 196] on li "Cao Lãnh - Mỹ Tho" at bounding box center [333, 192] width 334 height 23
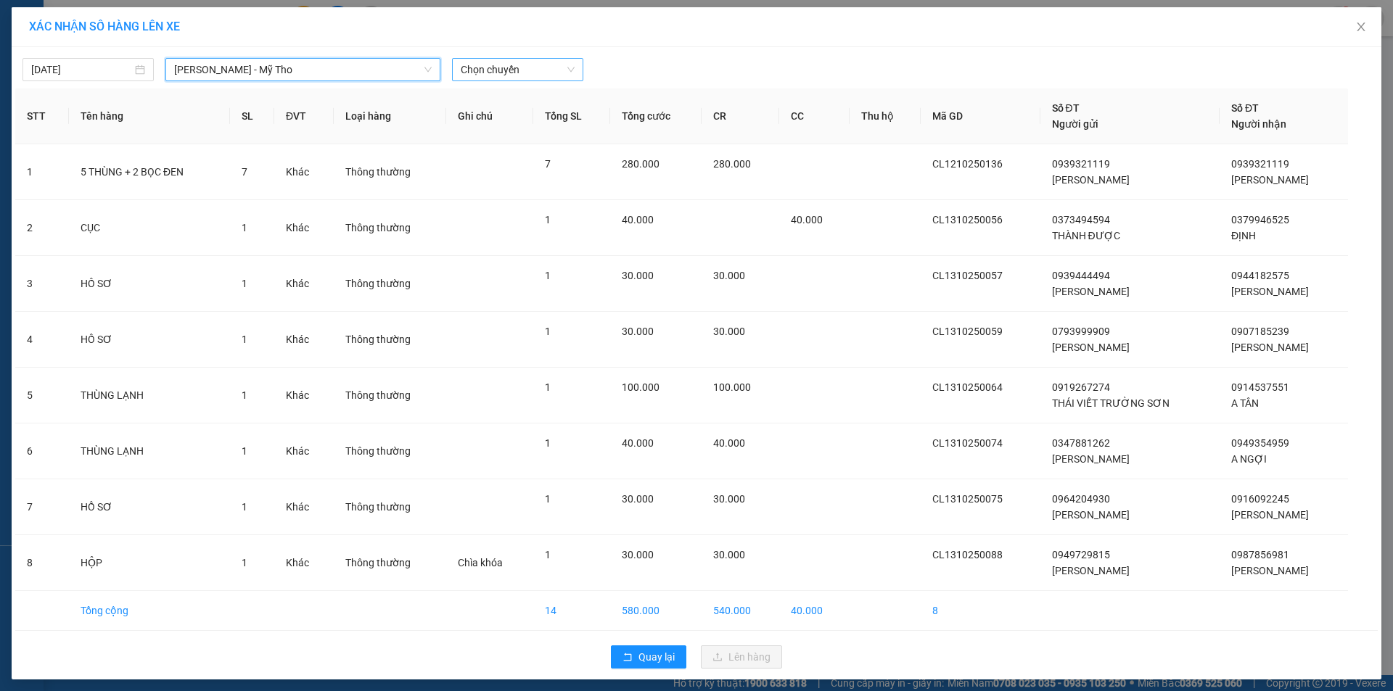
click at [514, 78] on span "Chọn chuyến" at bounding box center [518, 70] width 114 height 22
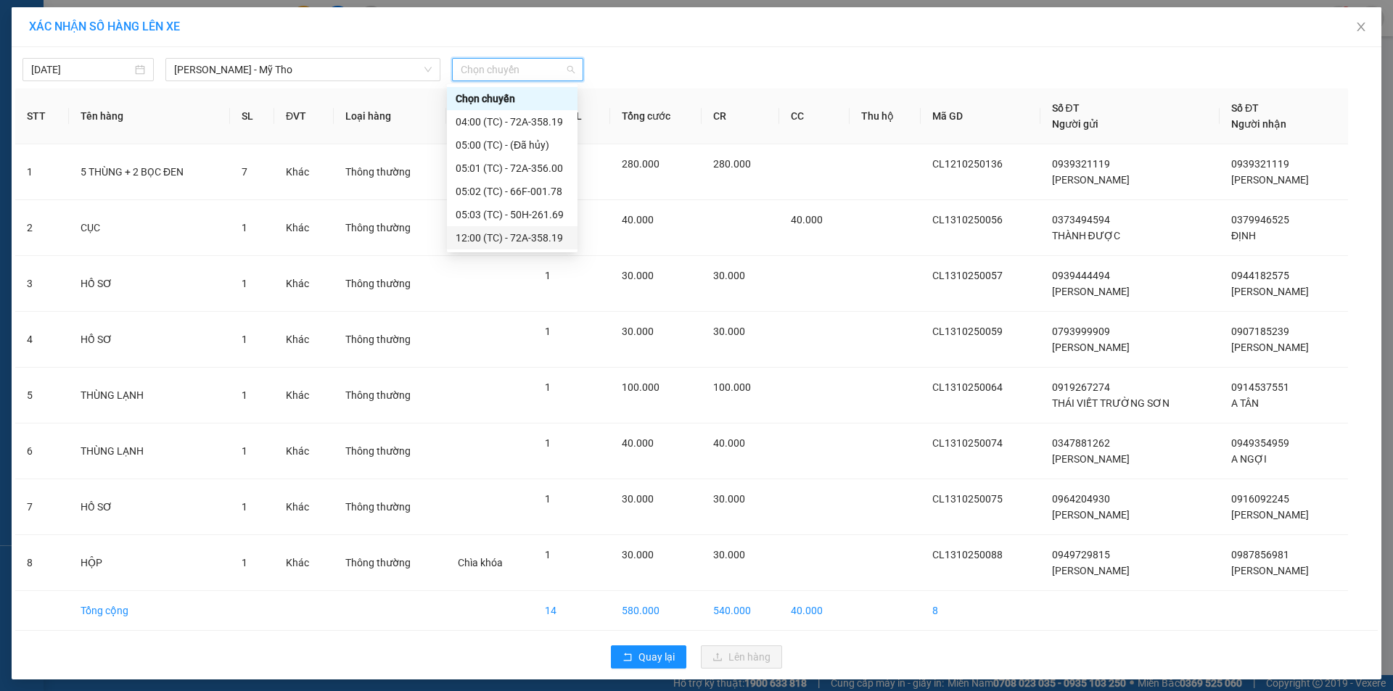
click at [530, 233] on div "12:00 (TC) - 72A-358.19" at bounding box center [511, 238] width 113 height 16
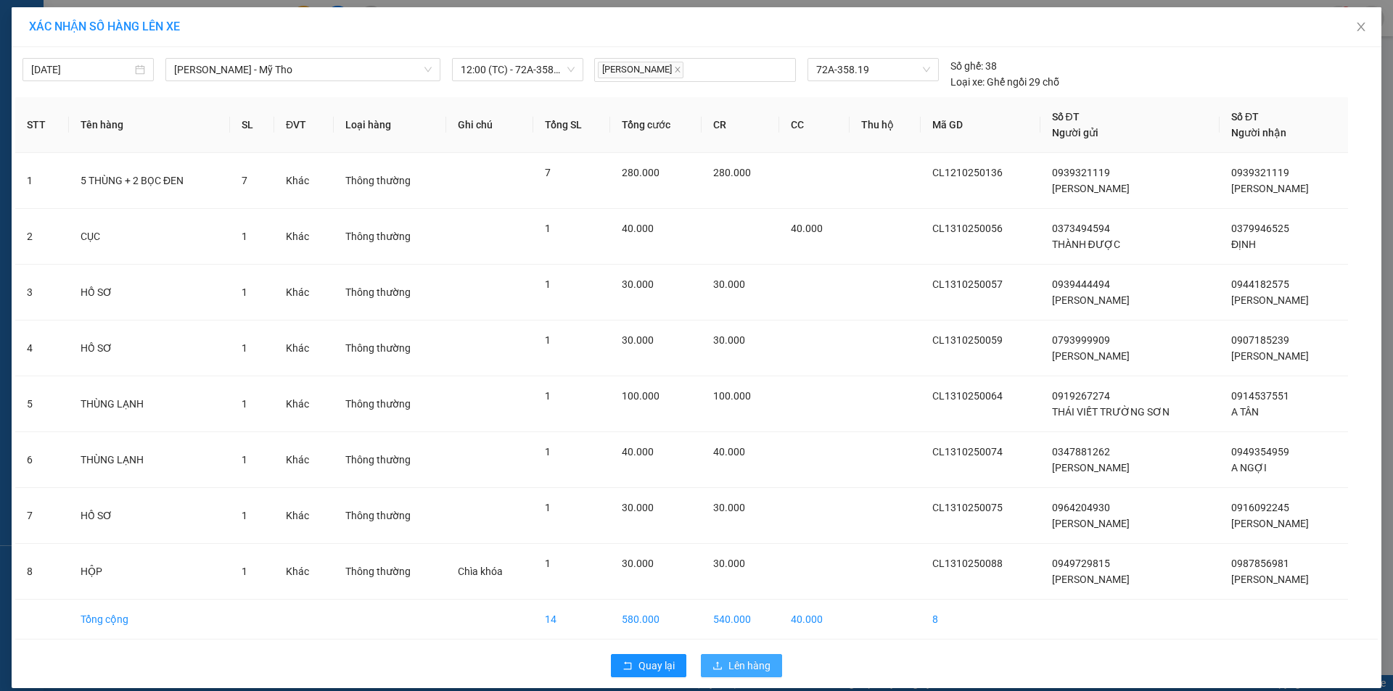
click at [731, 669] on span "Lên hàng" at bounding box center [749, 666] width 42 height 16
